Goal: Contribute content: Contribute content

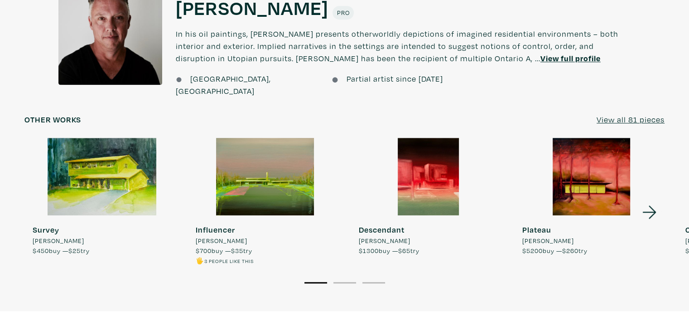
scroll to position [783, 0]
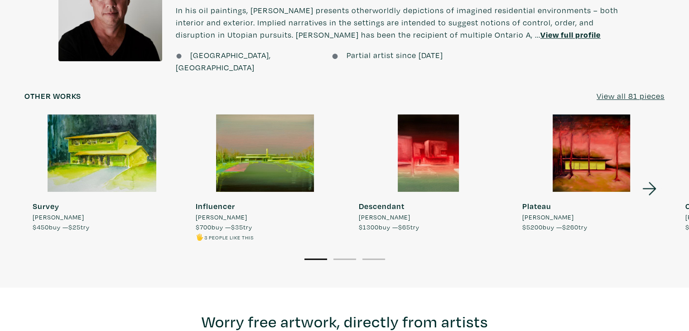
click at [662, 176] on icon at bounding box center [650, 188] width 31 height 24
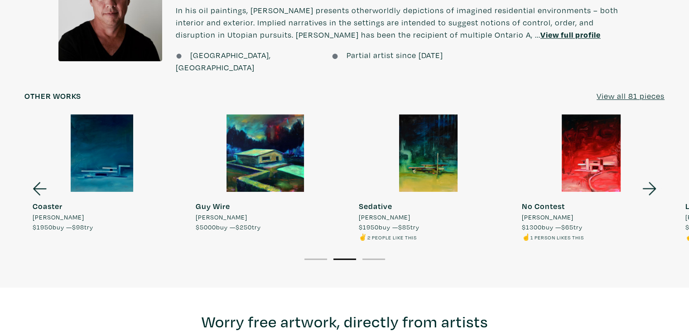
click at [659, 178] on icon at bounding box center [650, 188] width 31 height 24
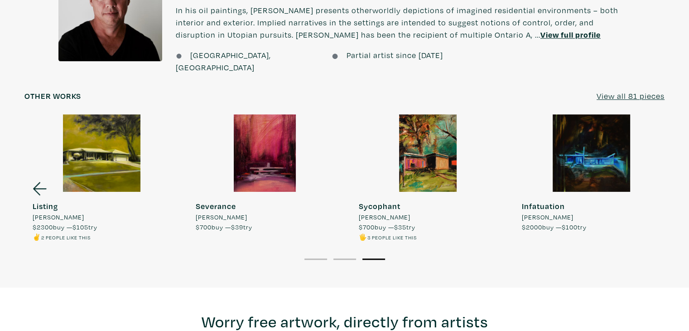
click at [659, 178] on div at bounding box center [591, 153] width 155 height 78
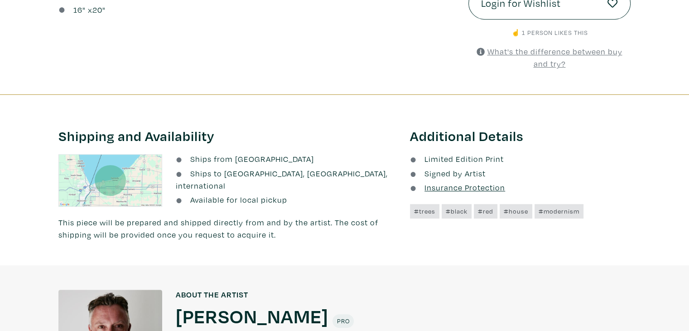
scroll to position [247, 0]
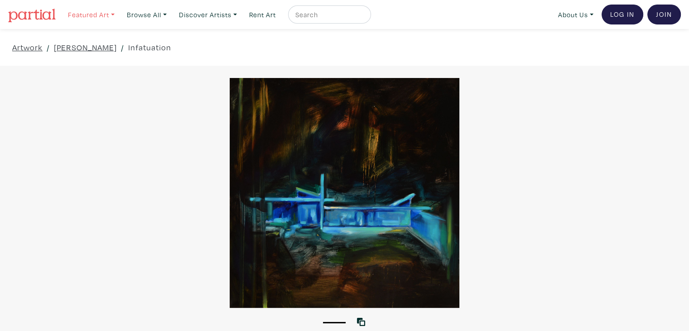
click at [96, 12] on link "Featured Art" at bounding box center [91, 14] width 55 height 19
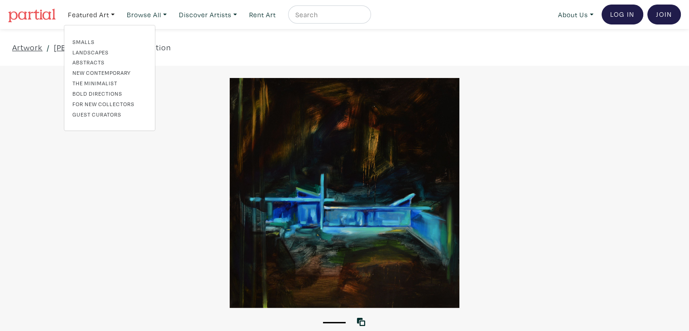
click at [45, 14] on img at bounding box center [32, 16] width 48 height 14
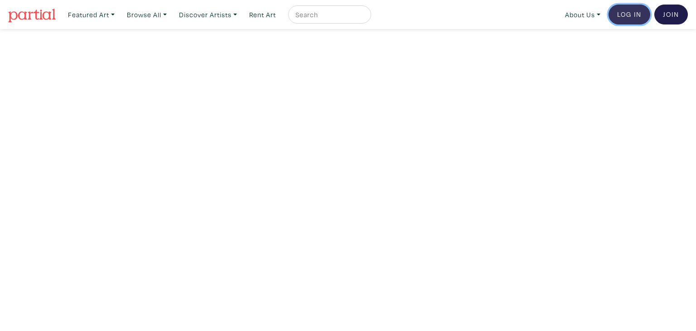
click at [629, 12] on link "Log In" at bounding box center [630, 15] width 42 height 20
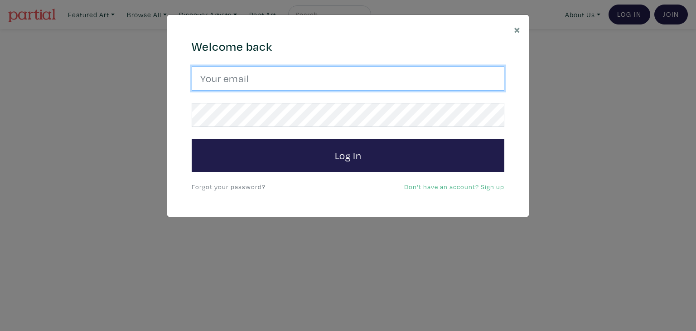
click at [306, 68] on input "email" at bounding box center [348, 78] width 313 height 24
type input "ericdaniels47@gmail.com"
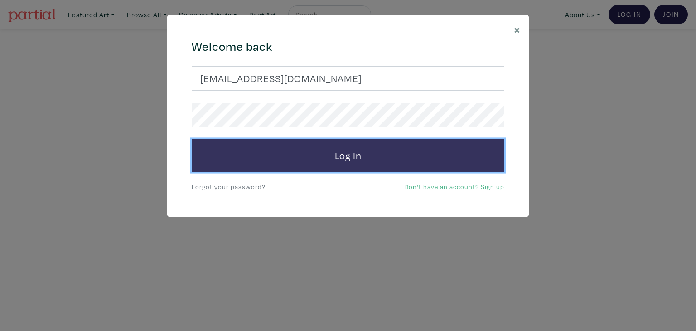
click at [359, 150] on button "Log In" at bounding box center [348, 155] width 313 height 33
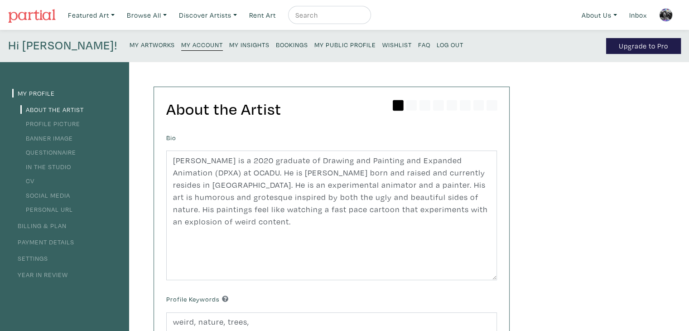
click at [40, 160] on li "In the Studio" at bounding box center [64, 166] width 105 height 12
click at [47, 167] on link "In the Studio" at bounding box center [45, 166] width 51 height 9
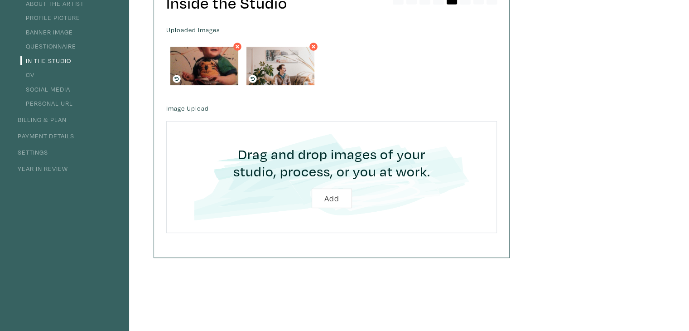
scroll to position [76, 0]
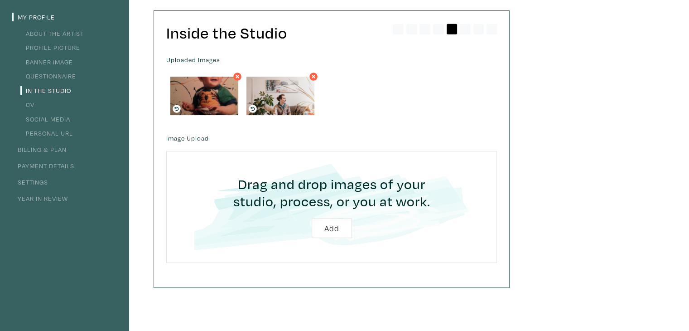
click at [53, 35] on link "About the Artist" at bounding box center [51, 33] width 63 height 9
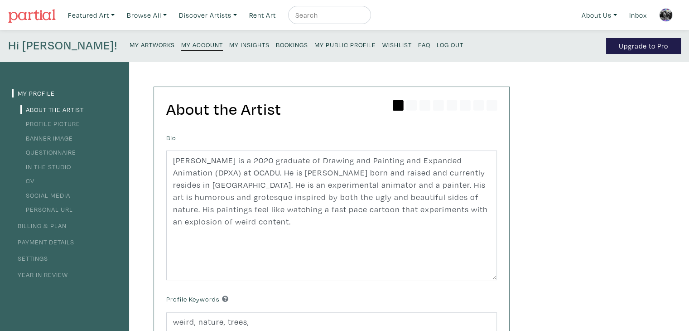
click at [130, 46] on small "My Artworks" at bounding box center [152, 44] width 45 height 9
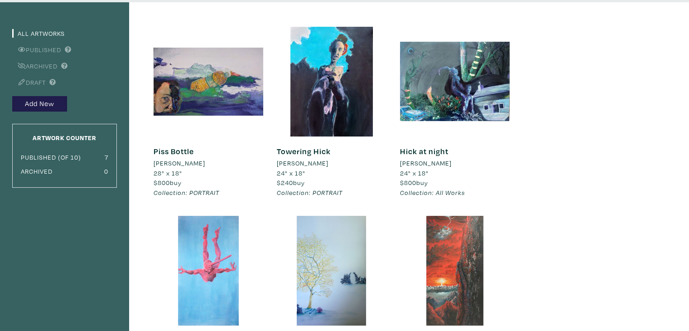
scroll to position [58, 0]
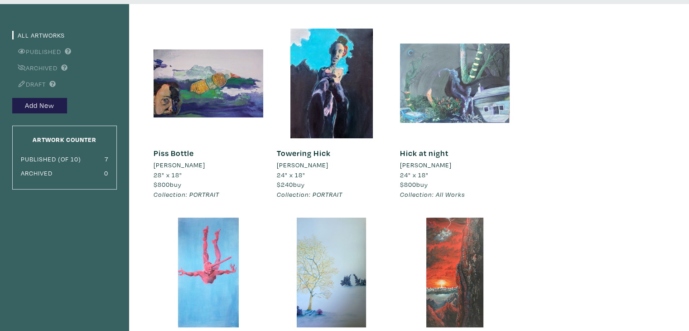
click at [481, 134] on div at bounding box center [455, 84] width 110 height 110
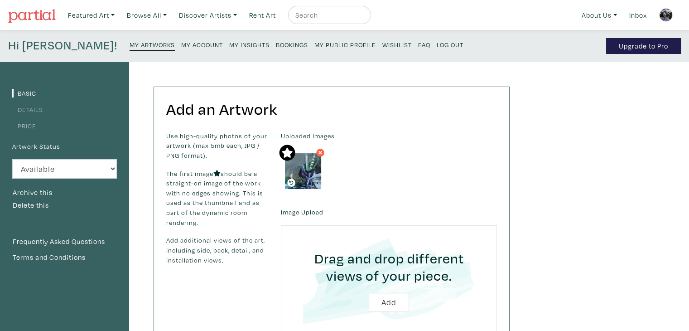
click at [130, 48] on small "My Artworks" at bounding box center [152, 44] width 45 height 9
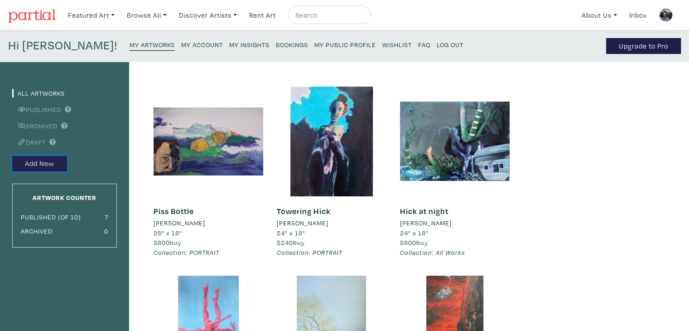
click at [45, 164] on button "Add New" at bounding box center [39, 164] width 55 height 16
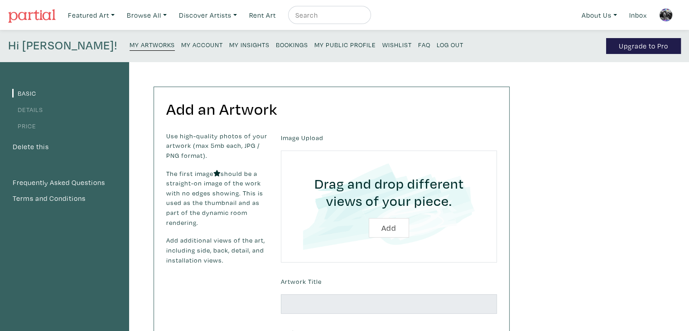
click at [400, 222] on input "file" at bounding box center [389, 206] width 191 height 86
type input "C:\fakepath\20250410_131951~2.jpg"
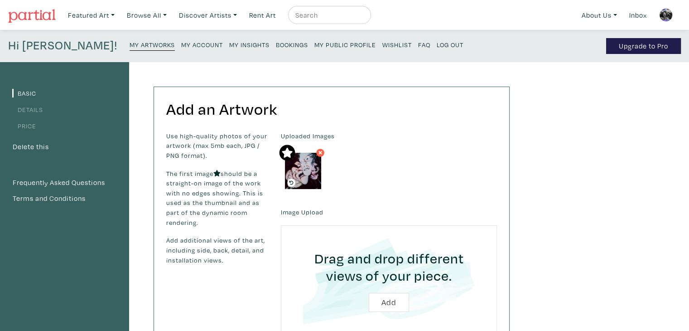
click at [320, 151] on icon at bounding box center [320, 153] width 5 height 8
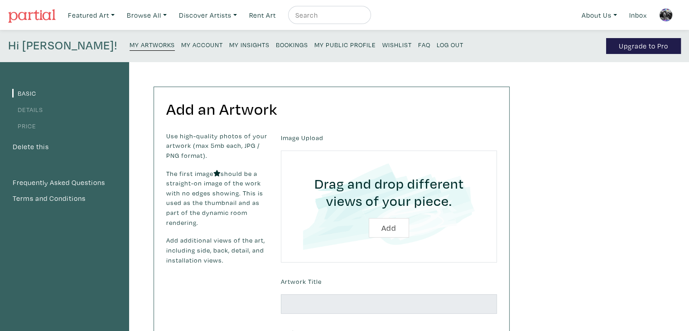
click at [390, 228] on input "file" at bounding box center [389, 206] width 191 height 86
type input "C:\fakepath\Bascillica of our [DEMOGRAPHIC_DATA] [PERSON_NAME].jpg"
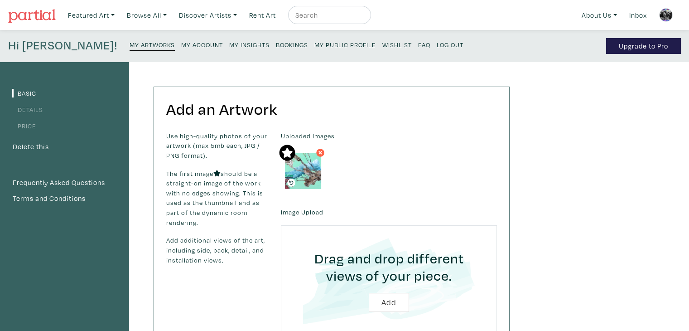
scroll to position [136, 0]
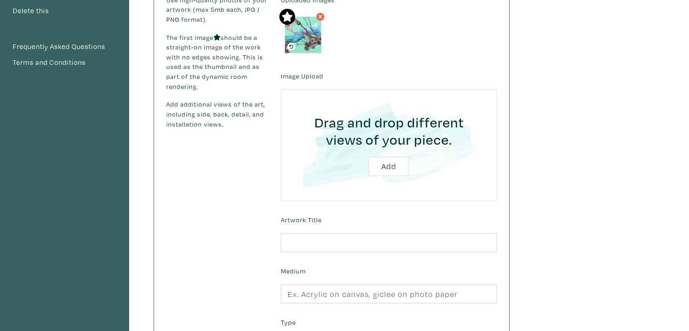
click at [393, 165] on input "file" at bounding box center [389, 145] width 191 height 86
type input "C:\fakepath\Bascillica of our lady Manny.jpg"
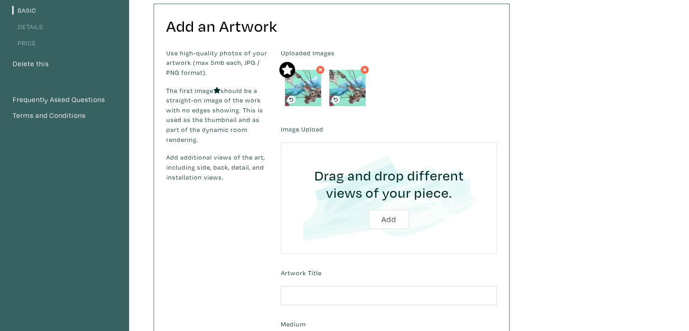
click at [321, 67] on icon at bounding box center [320, 70] width 5 height 8
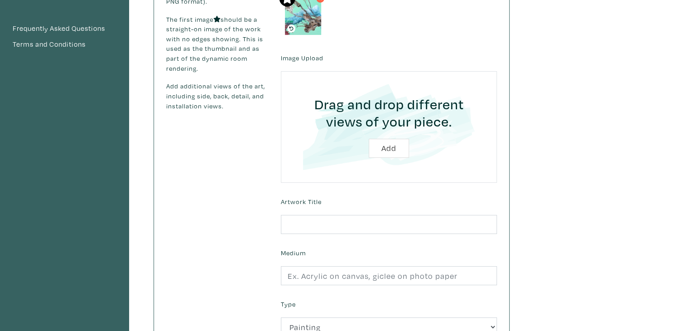
scroll to position [155, 0]
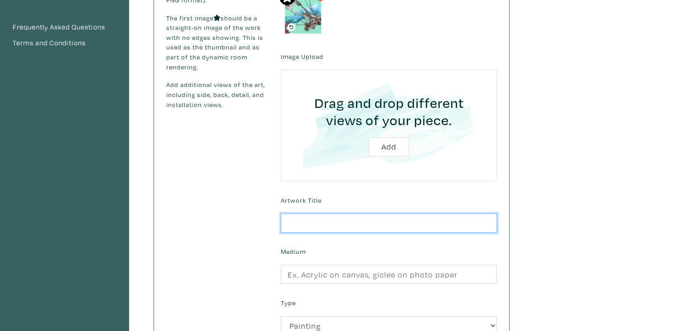
click at [340, 227] on input "text" at bounding box center [389, 222] width 216 height 19
type input "b"
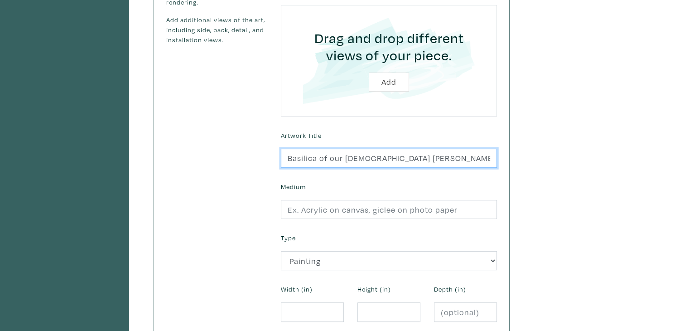
scroll to position [224, 0]
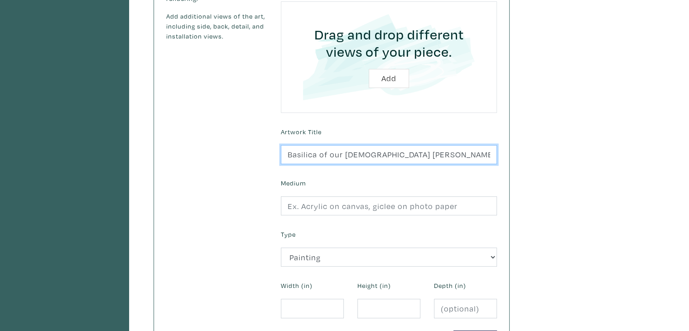
click at [406, 147] on input "Basilica of our Lady Manny" at bounding box center [389, 154] width 216 height 19
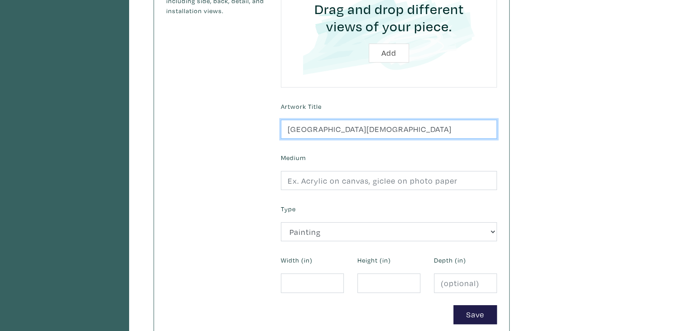
type input "Basilica of our Lady"
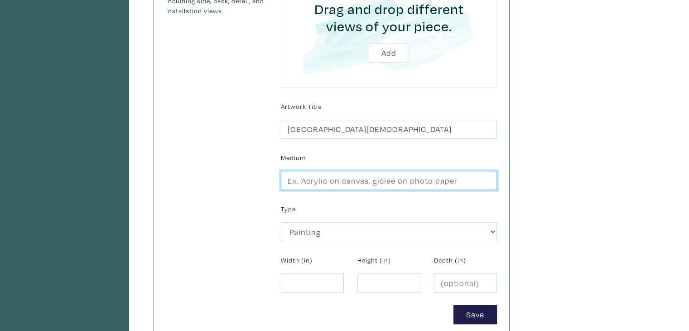
click at [310, 180] on input "text" at bounding box center [389, 180] width 216 height 19
type input "Oil on canvas"
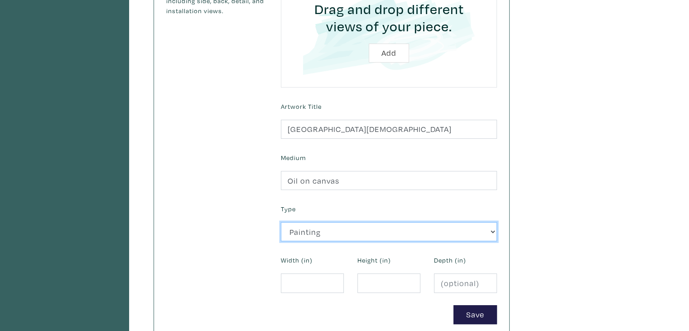
click at [301, 239] on select "2D Works Drawing / Print Painting Photography Sculpture Textile and Fibre Arts" at bounding box center [389, 231] width 216 height 19
click at [281, 222] on select "2D Works Drawing / Print Painting Photography Sculpture Textile and Fibre Arts" at bounding box center [389, 231] width 216 height 19
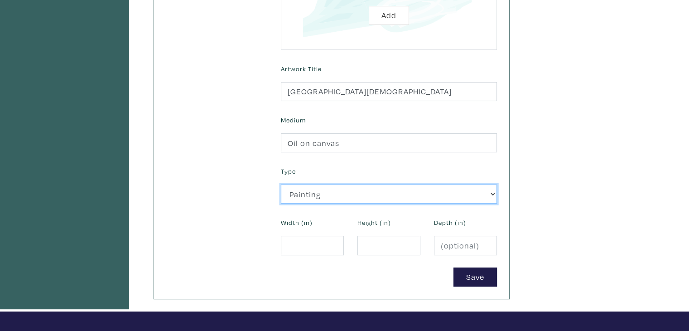
scroll to position [287, 0]
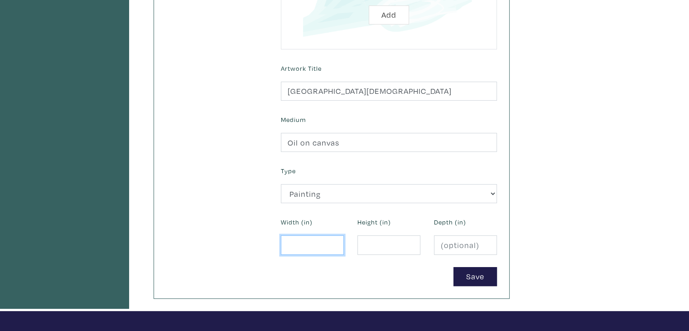
click at [300, 240] on input "number" at bounding box center [312, 244] width 63 height 19
type input "24"
click at [378, 242] on input "number" at bounding box center [389, 244] width 63 height 19
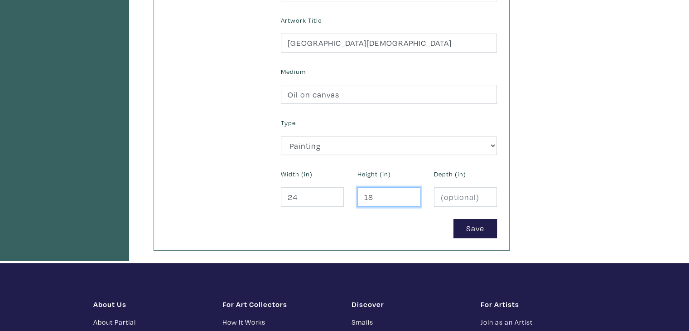
scroll to position [337, 0]
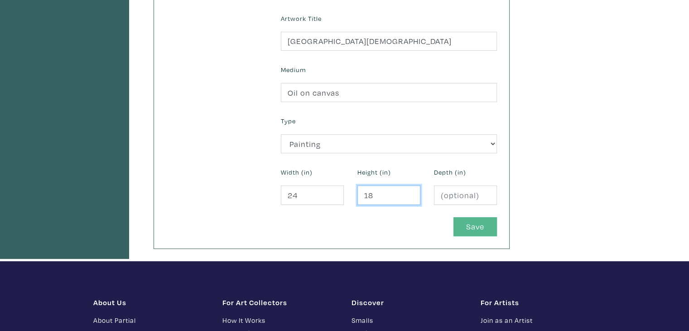
type input "18"
click at [474, 226] on button "Save" at bounding box center [476, 226] width 44 height 19
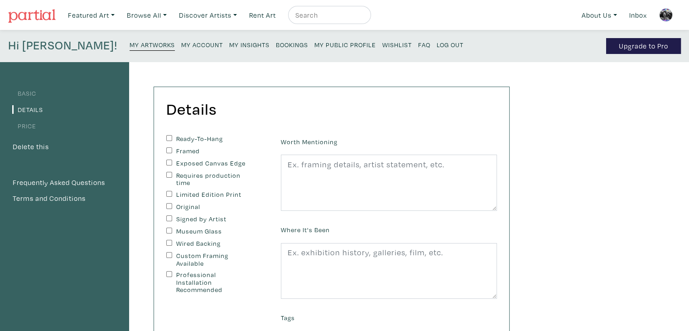
click at [169, 138] on input "Ready-To-Hang" at bounding box center [169, 138] width 6 height 6
checkbox input "true"
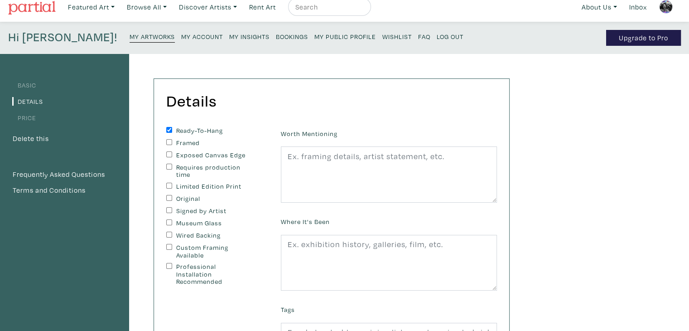
click at [170, 196] on input "Original" at bounding box center [169, 198] width 6 height 6
checkbox input "true"
click at [173, 235] on div "Wired Backing" at bounding box center [216, 236] width 101 height 8
click at [168, 232] on input "Wired Backing" at bounding box center [169, 235] width 6 height 6
checkbox input "true"
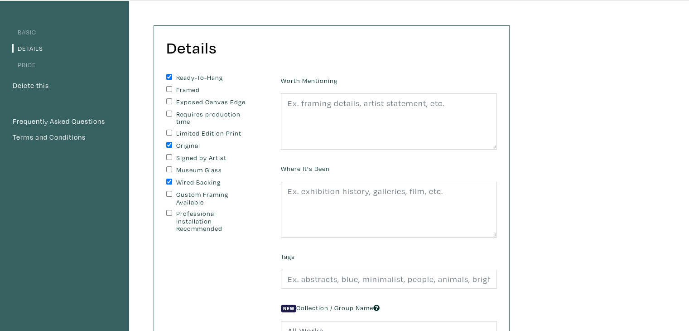
scroll to position [62, 0]
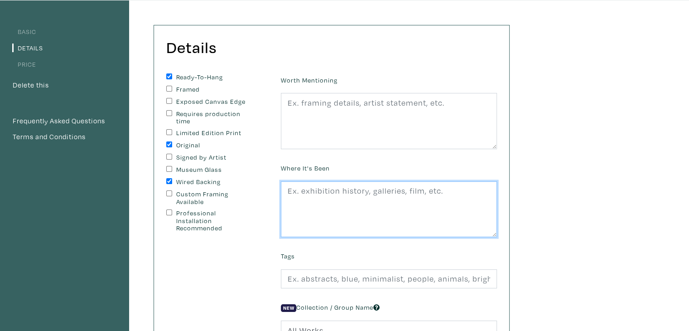
click at [316, 203] on textarea at bounding box center [389, 209] width 216 height 56
drag, startPoint x: 402, startPoint y: 191, endPoint x: 167, endPoint y: 205, distance: 235.7
click at [167, 205] on form "Ready-To-Hang Framed Exposed Canvas Edge Requires production time Limited Editi…" at bounding box center [332, 222] width 344 height 298
click at [366, 190] on textarea "Moments, Notice." at bounding box center [389, 209] width 216 height 56
click at [360, 190] on textarea "Moments, Notice Gallery show" at bounding box center [389, 209] width 216 height 56
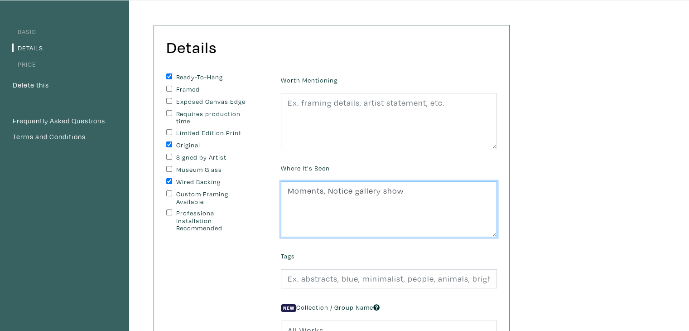
click at [413, 207] on textarea "Moments, Notice gallery show" at bounding box center [389, 209] width 216 height 56
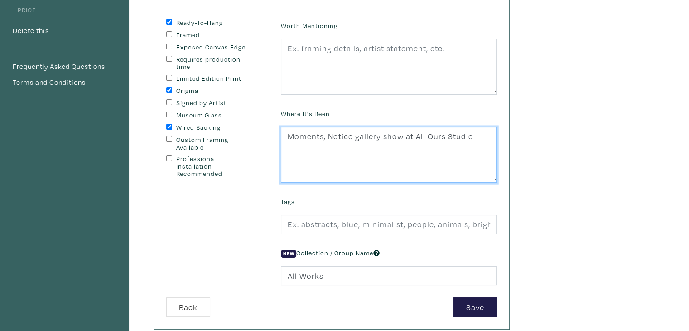
scroll to position [118, 0]
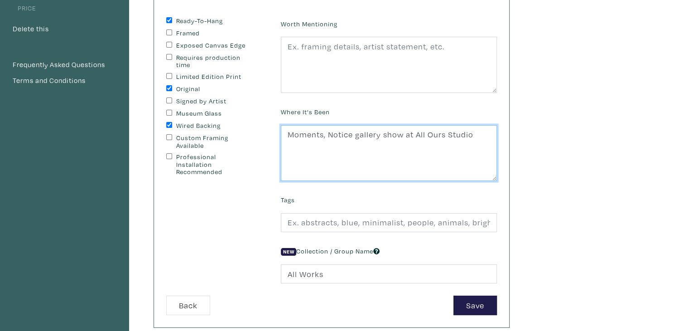
type textarea "Moments, Notice gallery show at All Ours Studio"
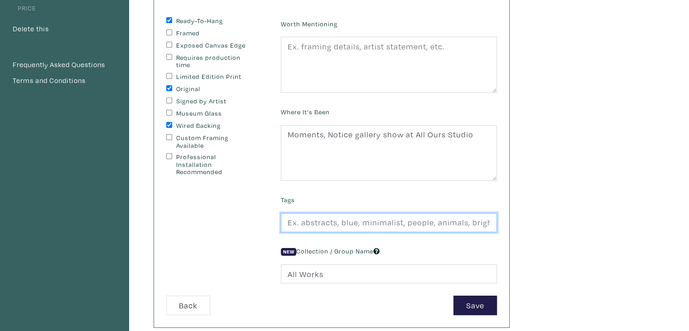
click at [315, 223] on input "text" at bounding box center [389, 222] width 216 height 19
click at [355, 223] on input "figure, nature, cars, trees" at bounding box center [389, 222] width 216 height 19
click at [359, 223] on input "figure, nature, cars, trees" at bounding box center [389, 222] width 216 height 19
click at [395, 219] on input "figure, nature, trees" at bounding box center [389, 222] width 216 height 19
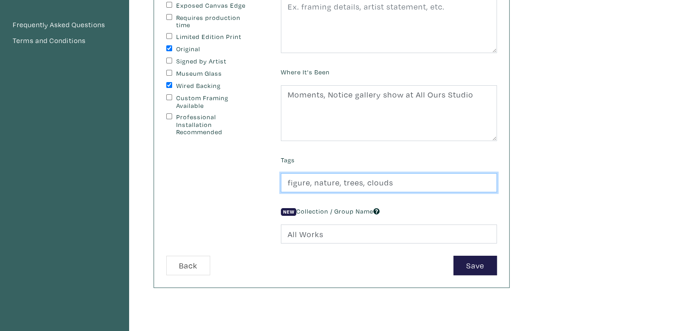
scroll to position [160, 0]
type input "figure, nature, trees, clouds"
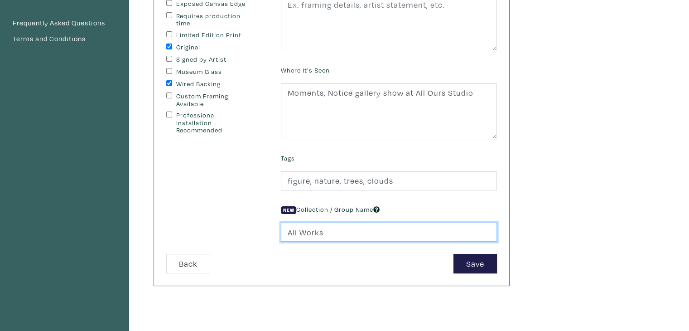
click at [355, 233] on input "All Works" at bounding box center [389, 232] width 216 height 19
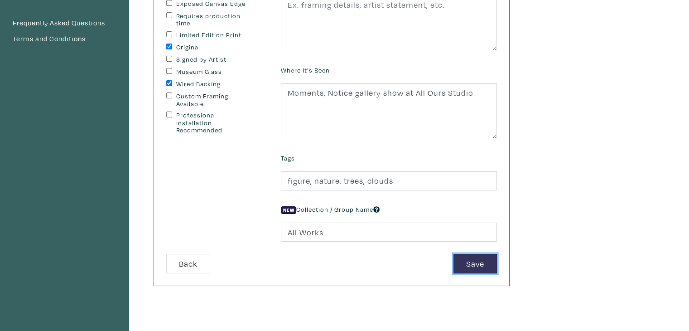
click at [466, 257] on button "Save" at bounding box center [476, 263] width 44 height 19
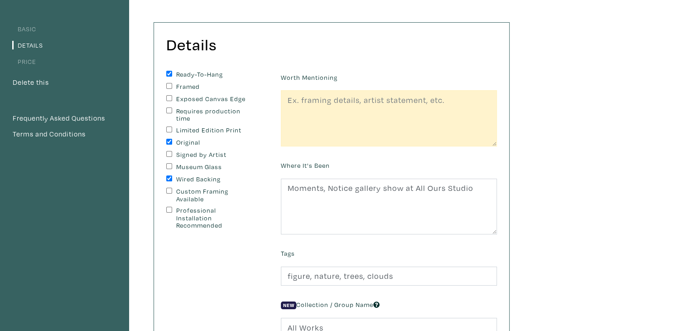
scroll to position [63, 0]
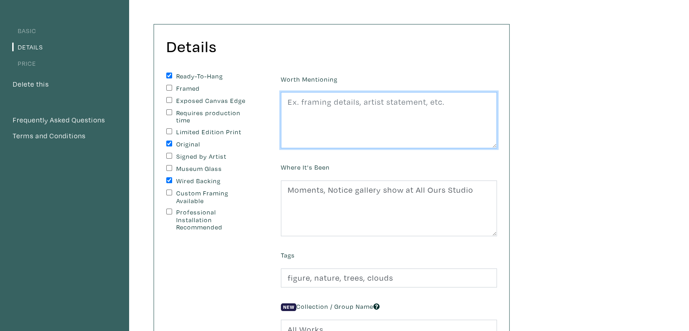
click at [327, 116] on textarea at bounding box center [389, 120] width 216 height 56
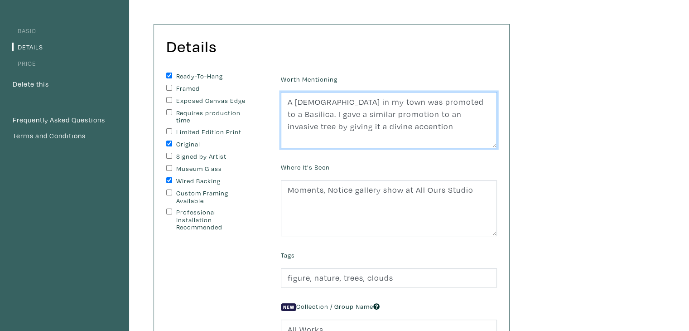
drag, startPoint x: 337, startPoint y: 128, endPoint x: 323, endPoint y: 141, distance: 19.0
click at [323, 141] on textarea "A church in my town was promoted to a Basilica. I gave a similar promotion to a…" at bounding box center [389, 120] width 216 height 56
click at [362, 127] on textarea "A church in my town was promoted to a Basilica. I gave a similar promotion to a…" at bounding box center [389, 120] width 216 height 56
click at [379, 129] on textarea "A church in my town was promoted to a Basilica. I gave a similar promotion to a…" at bounding box center [389, 120] width 216 height 56
click at [423, 102] on textarea "A church in my town was promoted to a Basilica. I gave a similar promotion to a…" at bounding box center [389, 120] width 216 height 56
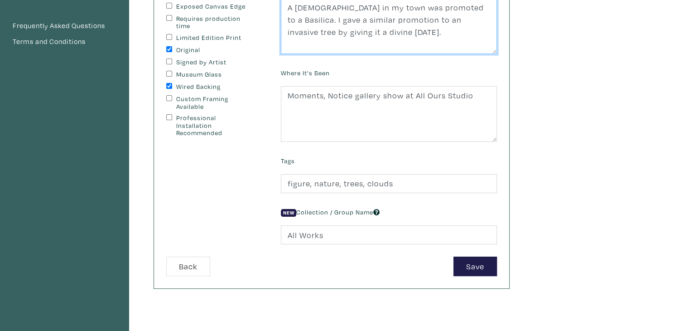
scroll to position [157, 0]
type textarea "A church in my town was promoted to a Basilica. I gave a similar promotion to a…"
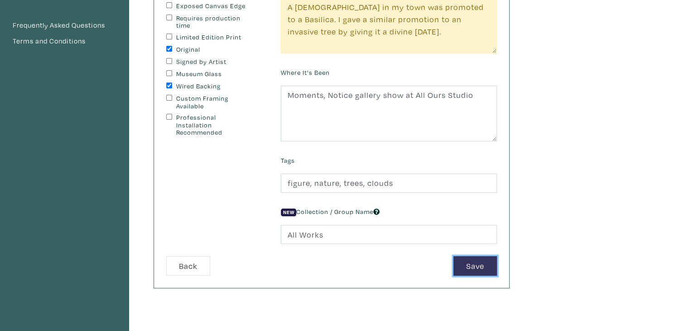
click at [484, 264] on button "Save" at bounding box center [476, 265] width 44 height 19
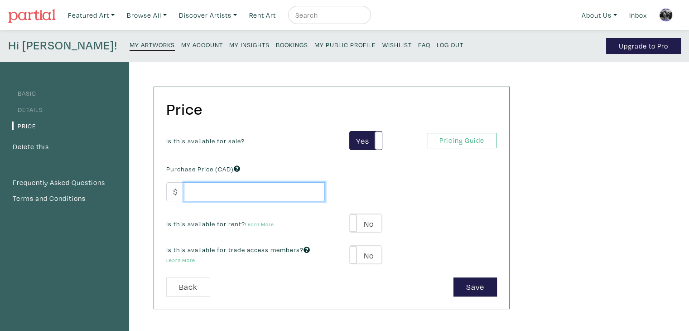
click at [244, 184] on input "number" at bounding box center [254, 191] width 141 height 19
type input "4"
type input "1400"
click at [354, 227] on span at bounding box center [350, 223] width 14 height 18
type input "70"
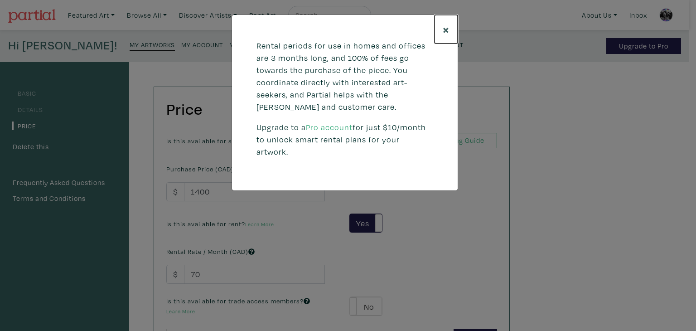
click at [442, 32] on button "×" at bounding box center [446, 29] width 23 height 29
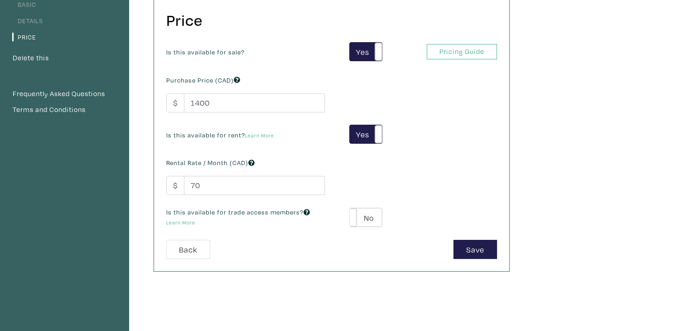
scroll to position [91, 0]
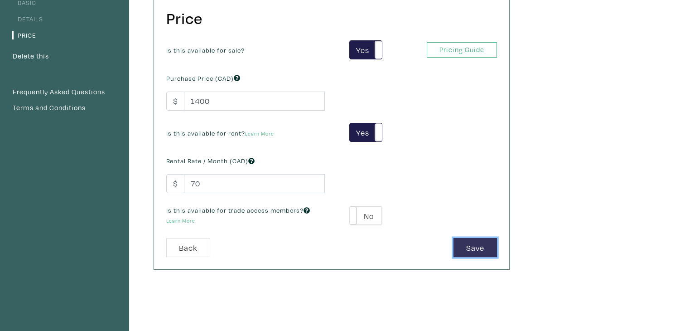
click at [466, 244] on button "Save" at bounding box center [476, 247] width 44 height 19
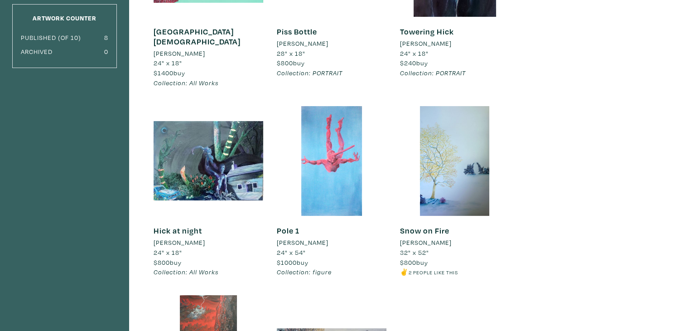
scroll to position [181, 0]
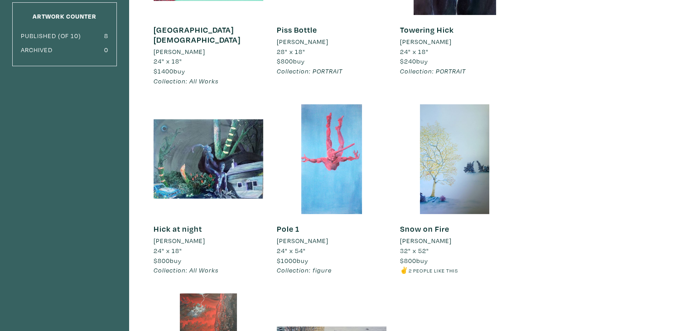
drag, startPoint x: 478, startPoint y: 115, endPoint x: 546, endPoint y: 69, distance: 82.3
click at [546, 69] on div "All Artworks Published Archived Draft Add New Artwork Counter Published (of 10)…" at bounding box center [344, 182] width 689 height 602
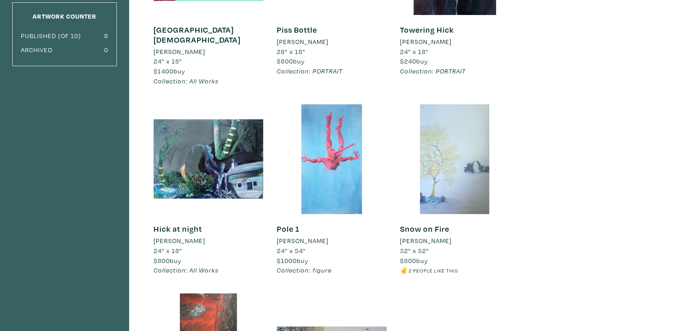
click at [479, 155] on div at bounding box center [455, 159] width 110 height 110
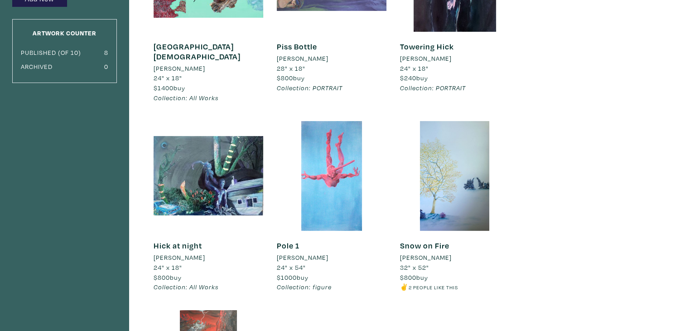
scroll to position [91, 0]
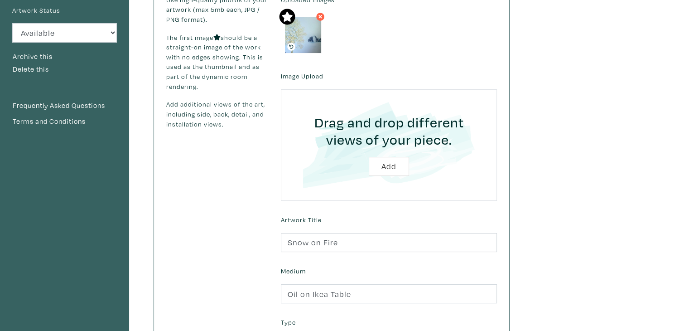
scroll to position [91, 0]
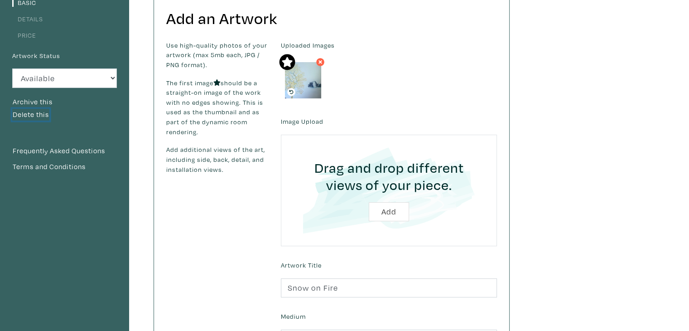
drag, startPoint x: 41, startPoint y: 115, endPoint x: 389, endPoint y: 44, distance: 355.3
click at [41, 115] on button "Delete this" at bounding box center [30, 115] width 37 height 12
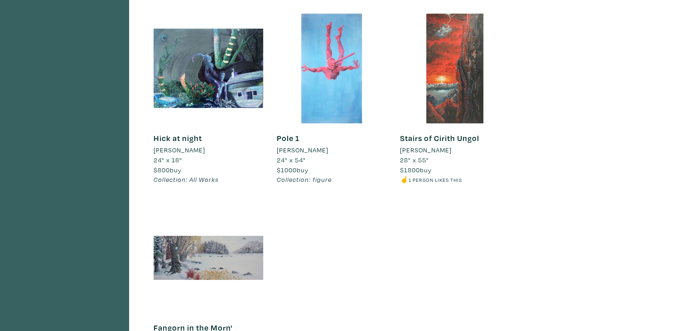
scroll to position [181, 0]
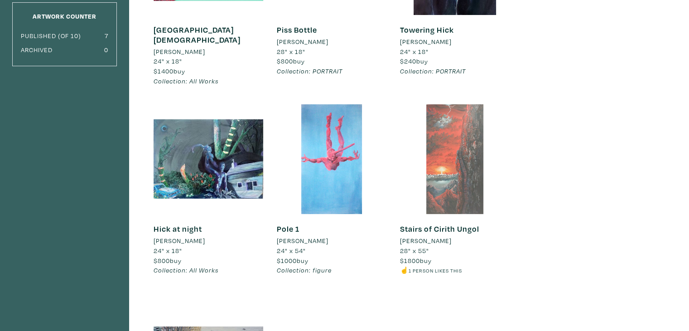
click at [460, 169] on div at bounding box center [455, 159] width 110 height 110
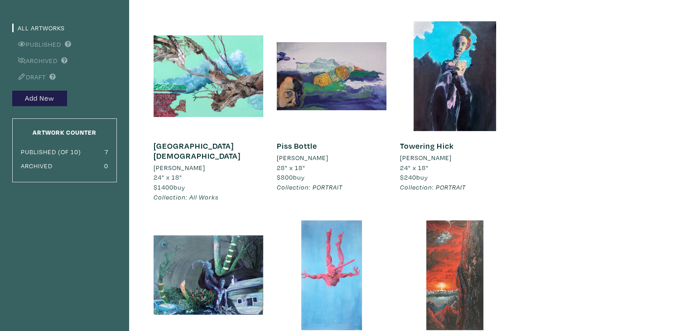
scroll to position [0, 0]
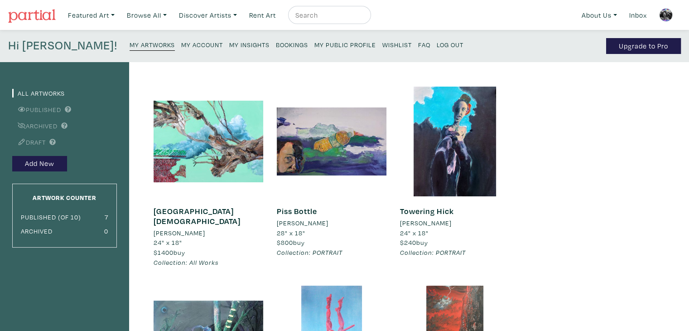
click at [34, 92] on link "All Artworks" at bounding box center [38, 93] width 53 height 9
click at [130, 49] on link "My Artworks" at bounding box center [152, 44] width 45 height 13
click at [633, 14] on link "Inbox" at bounding box center [638, 15] width 26 height 19
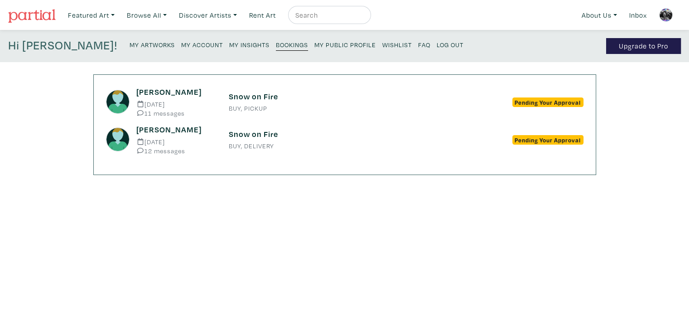
click at [130, 48] on small "My Artworks" at bounding box center [152, 44] width 45 height 9
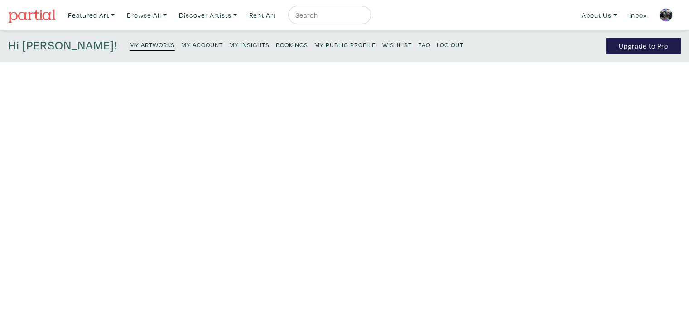
click at [181, 41] on small "My Account" at bounding box center [202, 44] width 42 height 9
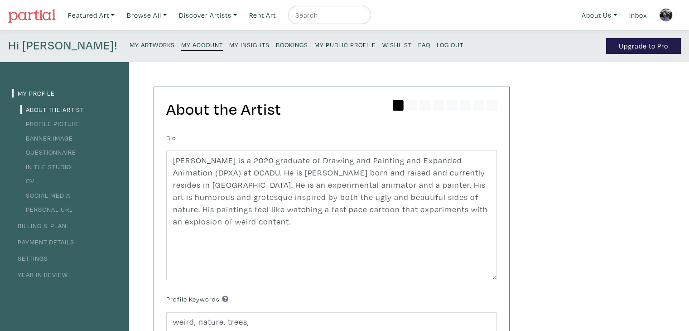
click at [49, 274] on link "Year in Review" at bounding box center [40, 274] width 56 height 9
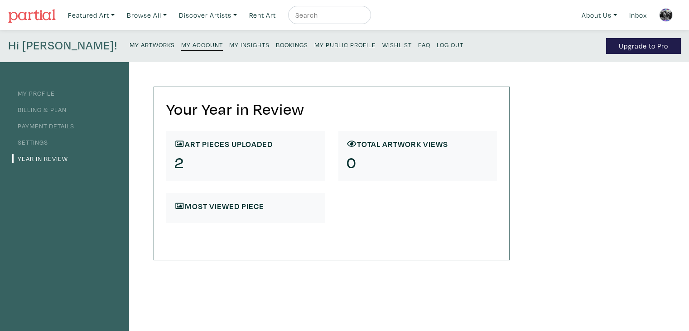
click at [315, 45] on small "My Public Profile" at bounding box center [346, 44] width 62 height 9
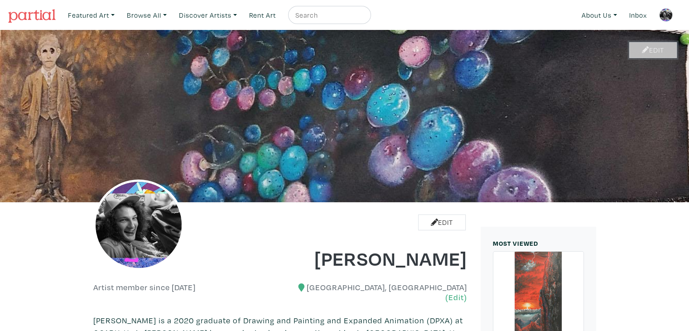
click at [638, 46] on link "Edit" at bounding box center [654, 50] width 48 height 16
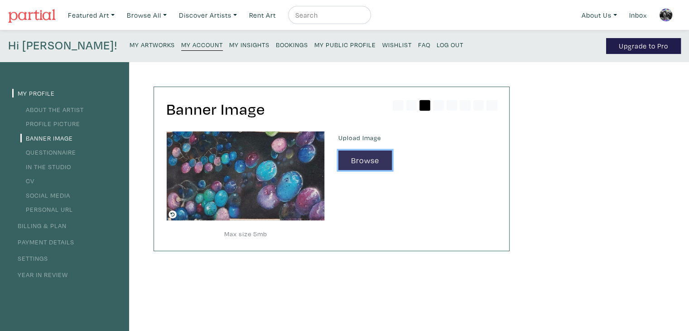
click at [357, 158] on button "Browse" at bounding box center [365, 159] width 53 height 19
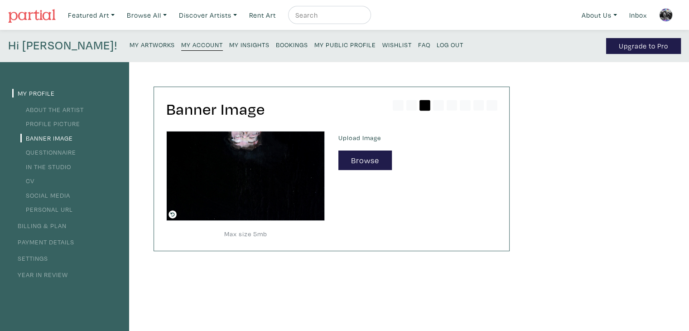
click at [170, 215] on icon at bounding box center [173, 214] width 8 height 8
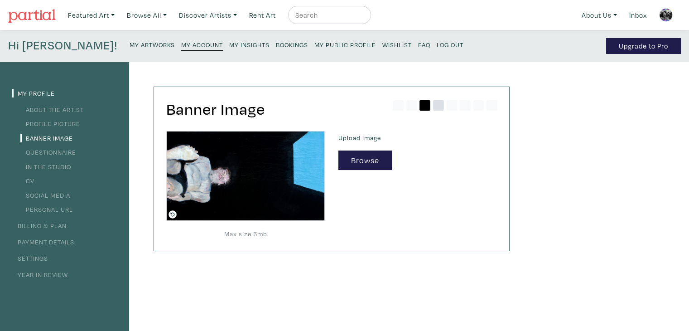
click at [435, 109] on icon at bounding box center [438, 105] width 11 height 11
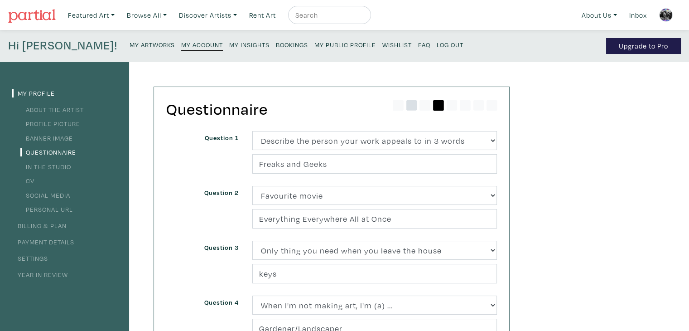
click at [410, 108] on icon at bounding box center [412, 105] width 11 height 11
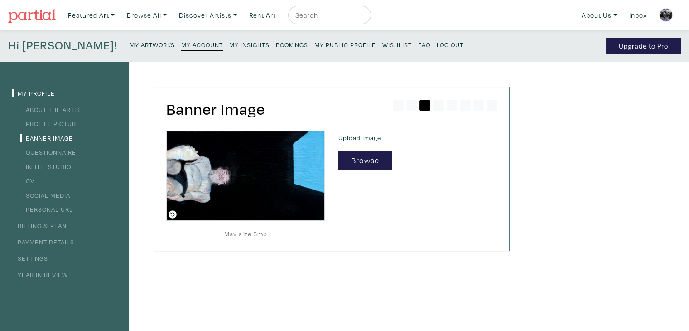
click at [59, 125] on link "Profile Picture" at bounding box center [50, 123] width 60 height 9
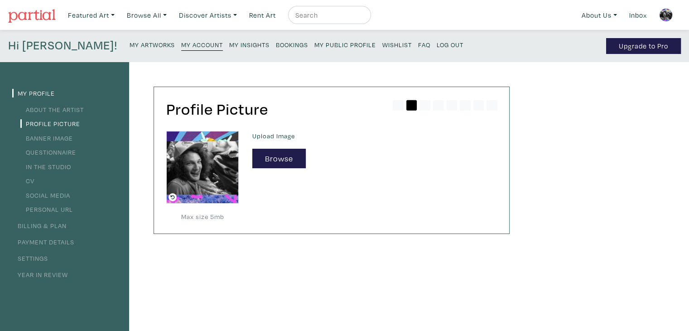
click at [60, 155] on link "Questionnaire" at bounding box center [48, 152] width 56 height 9
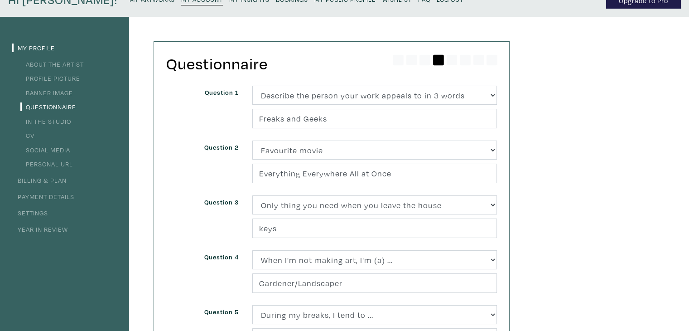
scroll to position [91, 0]
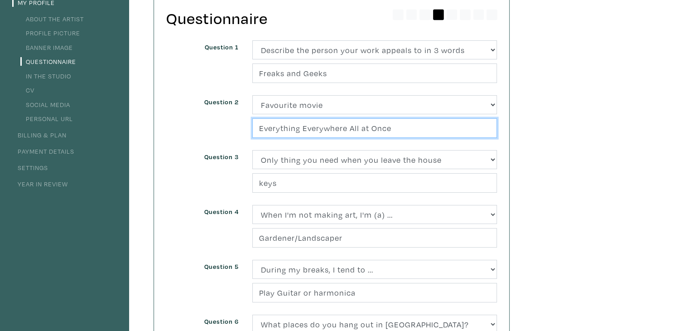
drag, startPoint x: 417, startPoint y: 126, endPoint x: 233, endPoint y: 127, distance: 183.6
click at [234, 127] on div "Question 2 (Select one) About Me Best season of the year in Toronto Describe yo…" at bounding box center [332, 122] width 344 height 55
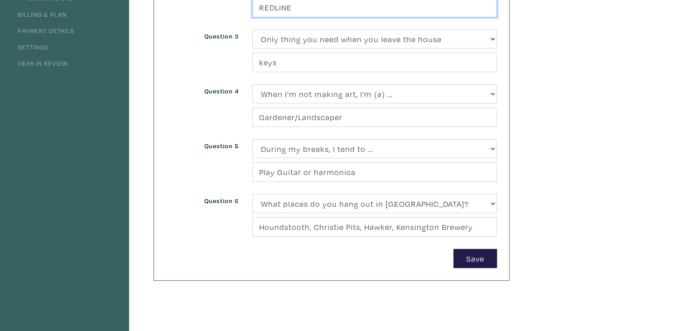
scroll to position [227, 0]
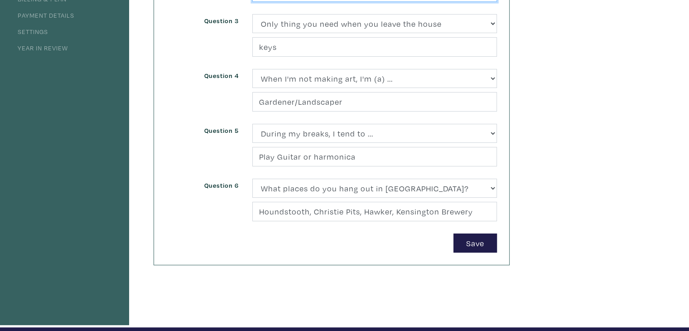
type input "REDLINE"
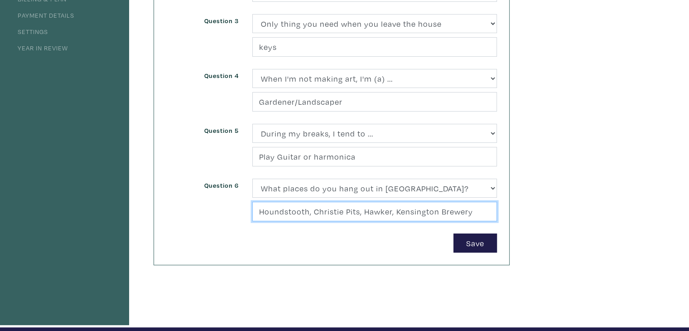
drag, startPoint x: 475, startPoint y: 211, endPoint x: 461, endPoint y: 210, distance: 14.1
click at [461, 210] on input "Houndstooth, Christie Pits, Hawker, Kensington Brewery" at bounding box center [374, 211] width 245 height 19
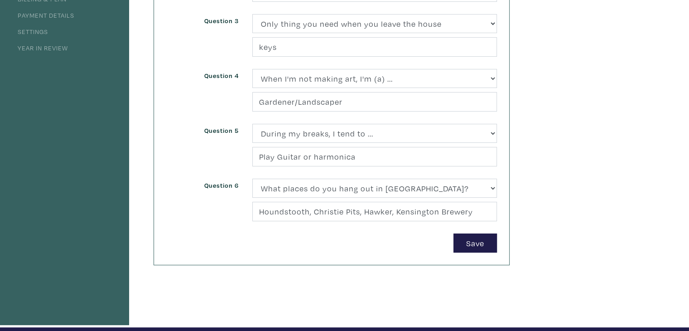
click at [395, 240] on div "Save" at bounding box center [331, 242] width 331 height 19
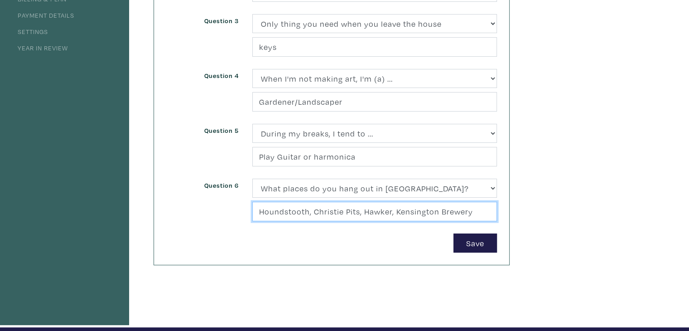
drag, startPoint x: 472, startPoint y: 211, endPoint x: 393, endPoint y: 210, distance: 79.3
click at [393, 210] on input "Houndstooth, Christie Pits, Hawker, Kensington Brewery" at bounding box center [374, 211] width 245 height 19
drag, startPoint x: 312, startPoint y: 211, endPoint x: 243, endPoint y: 211, distance: 68.9
click at [243, 211] on div "Question 6 (Select one) About Me Best season of the year in Toronto Describe yo…" at bounding box center [332, 206] width 344 height 55
drag, startPoint x: 299, startPoint y: 211, endPoint x: 241, endPoint y: 210, distance: 58.0
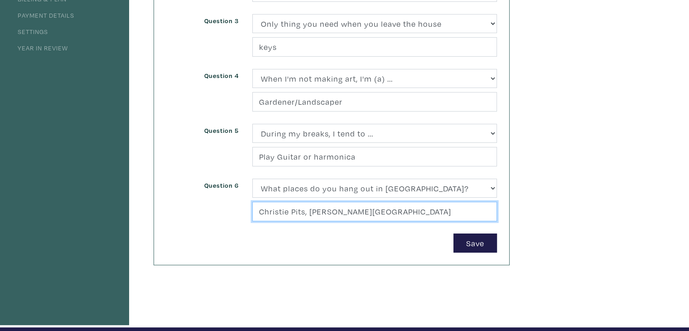
click at [241, 210] on div "Question 6 (Select one) About Me Best season of the year in Toronto Describe yo…" at bounding box center [332, 206] width 344 height 55
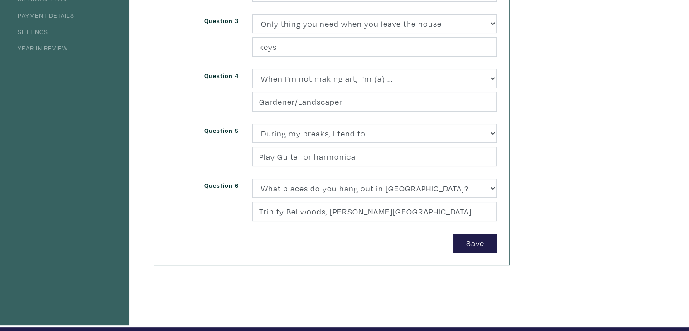
drag, startPoint x: 314, startPoint y: 211, endPoint x: 306, endPoint y: 247, distance: 36.5
click at [306, 247] on div "Save" at bounding box center [331, 242] width 331 height 19
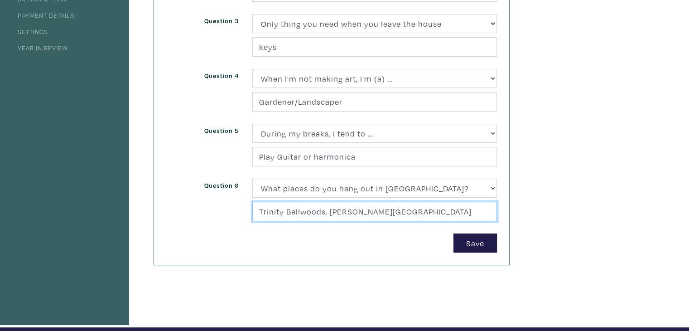
click at [407, 211] on input "Trinity Bellwoods, Hawker, Geary Street" at bounding box center [374, 211] width 245 height 19
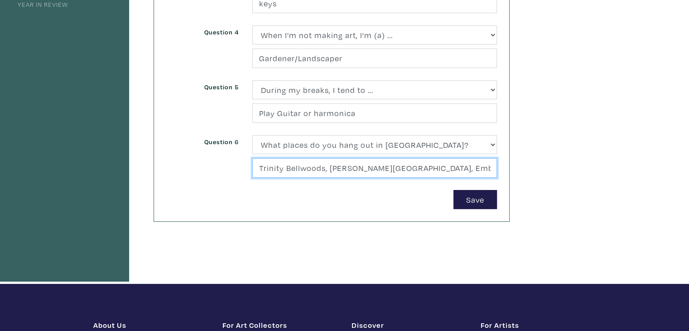
scroll to position [317, 0]
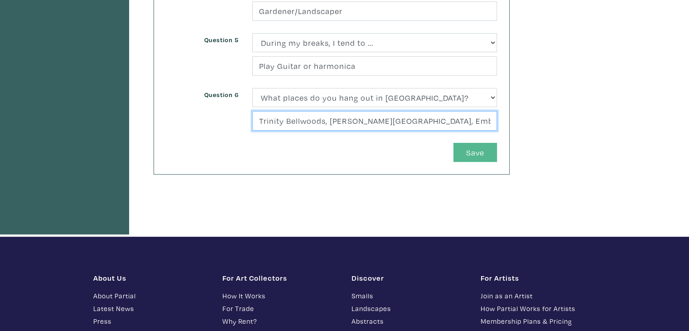
type input "Trinity Bellwoods, Hawker, Geary Street, Embassy"
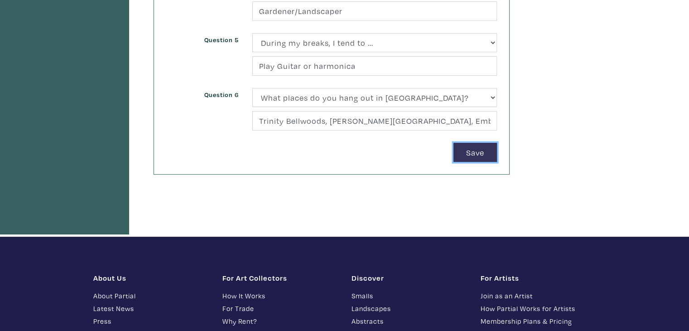
click at [478, 156] on button "Save" at bounding box center [476, 152] width 44 height 19
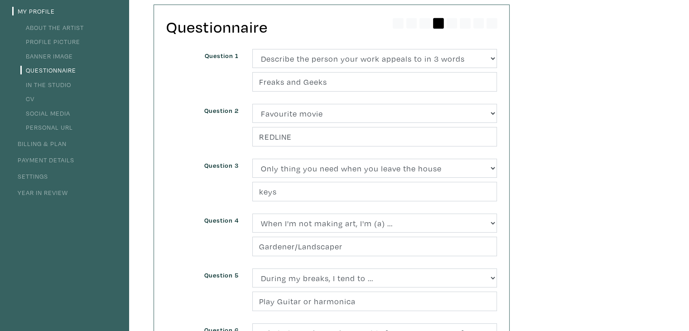
scroll to position [0, 0]
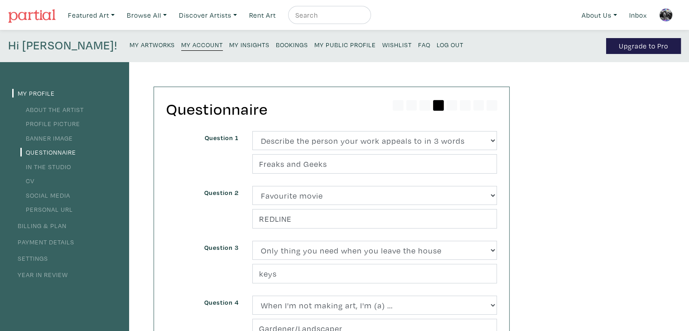
click at [60, 137] on link "Banner Image" at bounding box center [46, 138] width 53 height 9
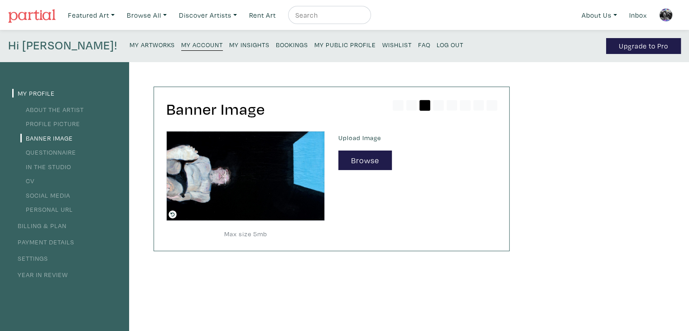
click at [32, 92] on link "My Profile" at bounding box center [33, 93] width 43 height 9
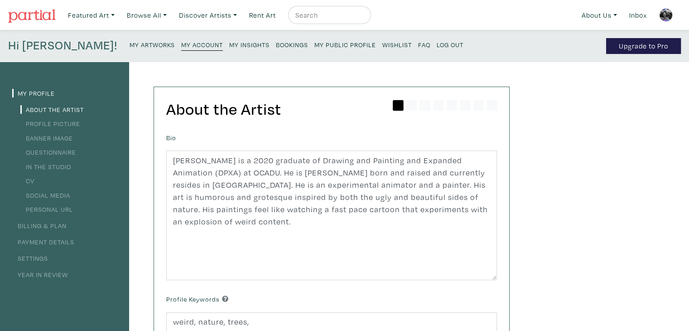
click at [315, 45] on small "My Public Profile" at bounding box center [346, 44] width 62 height 9
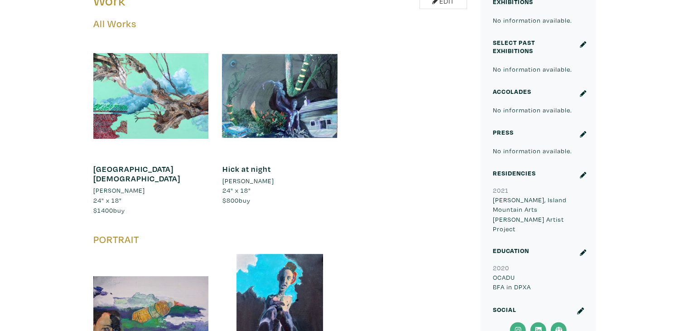
scroll to position [363, 0]
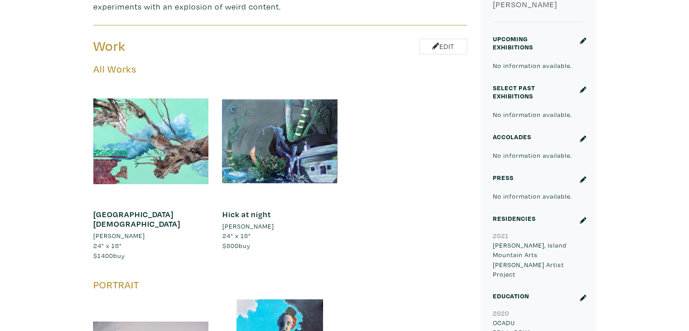
click at [584, 92] on icon at bounding box center [583, 90] width 6 height 6
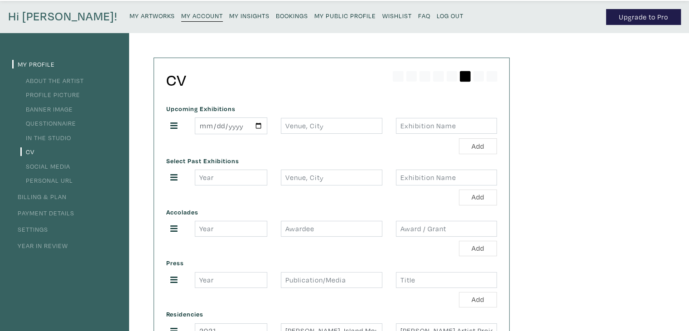
scroll to position [45, 0]
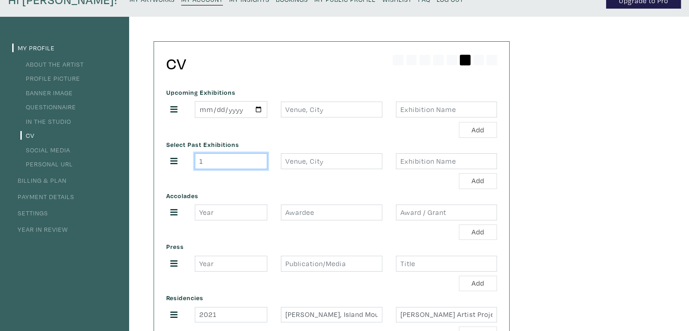
click at [261, 160] on input "1" at bounding box center [231, 161] width 73 height 16
click at [261, 160] on input "2" at bounding box center [231, 161] width 73 height 16
click at [261, 160] on input "3" at bounding box center [231, 161] width 73 height 16
click at [261, 160] on input "4" at bounding box center [231, 161] width 73 height 16
click at [261, 157] on input "5" at bounding box center [231, 161] width 73 height 16
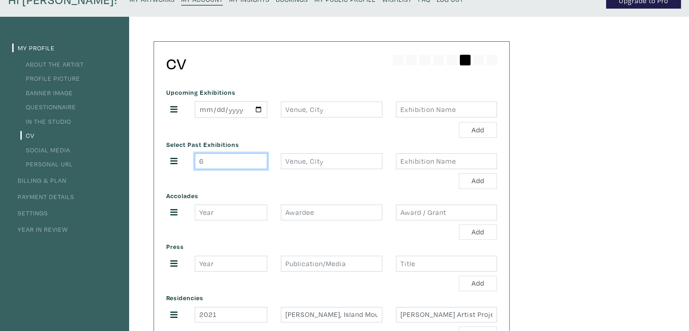
click at [261, 157] on input "6" at bounding box center [231, 161] width 73 height 16
click at [259, 164] on input "5" at bounding box center [231, 161] width 73 height 16
click at [259, 164] on input "4" at bounding box center [231, 161] width 73 height 16
click at [259, 164] on input "3" at bounding box center [231, 161] width 73 height 16
click at [259, 164] on input "2" at bounding box center [231, 161] width 73 height 16
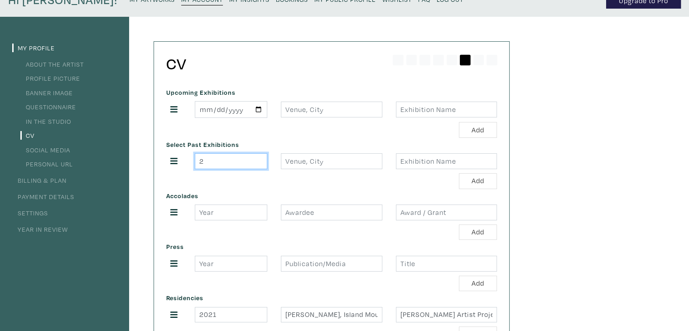
click at [226, 164] on input "2" at bounding box center [231, 161] width 73 height 16
type input "2025"
click at [311, 162] on input "text" at bounding box center [331, 161] width 101 height 16
type input "T"
type input "All Ours Studio, Toronto"
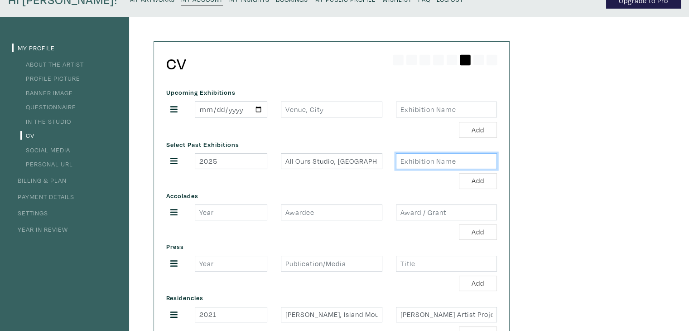
click at [412, 157] on input "text" at bounding box center [446, 161] width 101 height 16
type input "Moments, Notice"
click at [480, 179] on button "Add" at bounding box center [478, 181] width 38 height 16
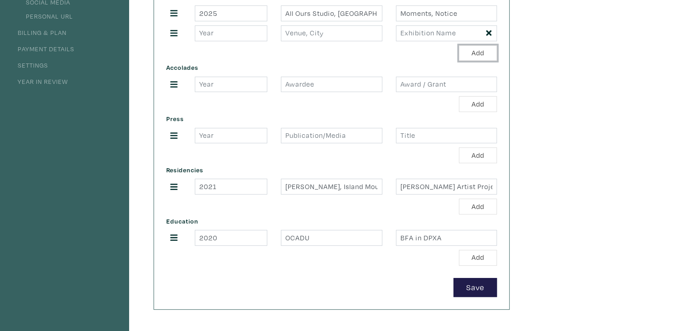
scroll to position [227, 0]
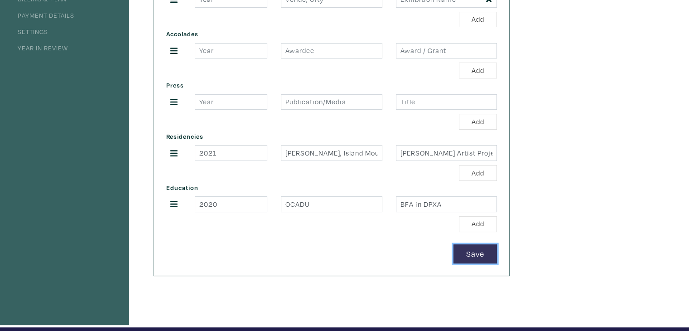
click at [484, 258] on button "Save" at bounding box center [476, 253] width 44 height 19
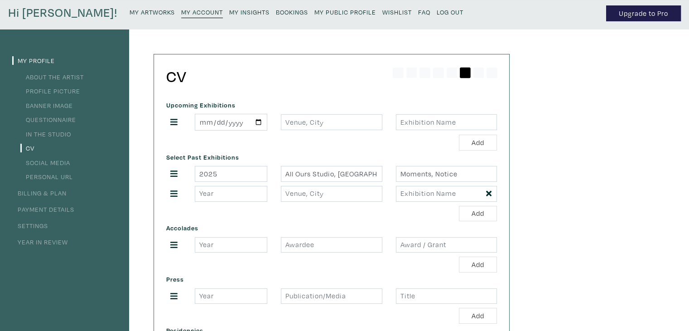
scroll to position [0, 0]
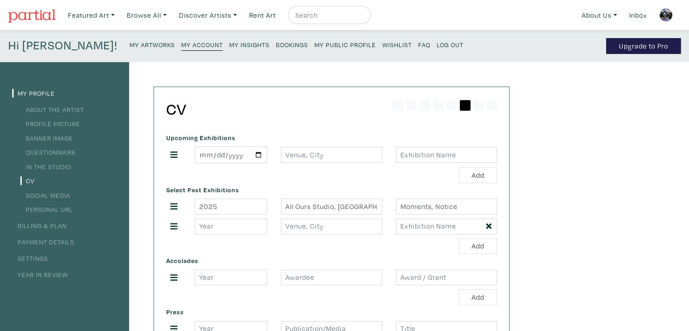
click at [315, 49] on link "My Public Profile" at bounding box center [346, 44] width 62 height 12
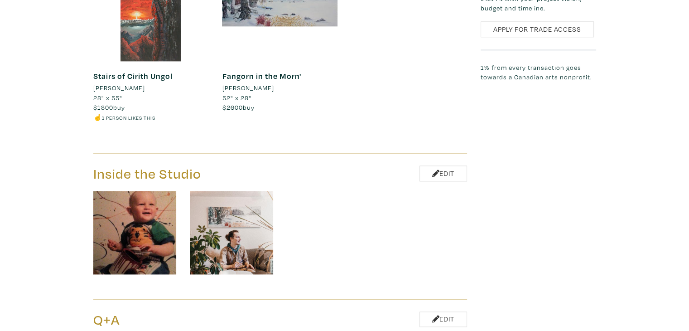
scroll to position [1133, 0]
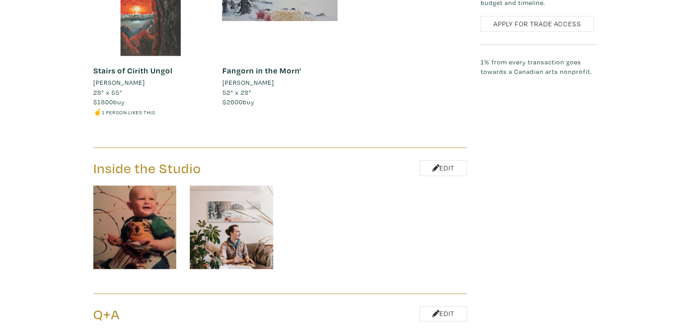
click at [118, 199] on img at bounding box center [134, 226] width 83 height 83
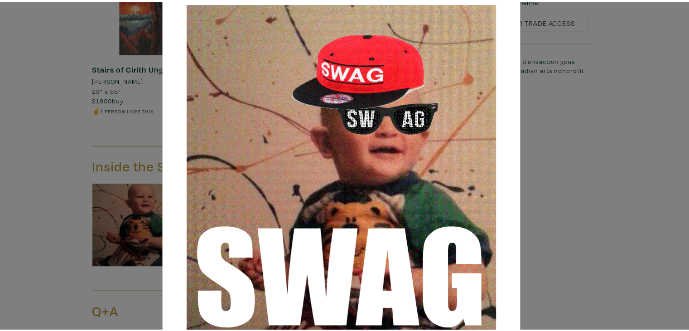
scroll to position [52, 0]
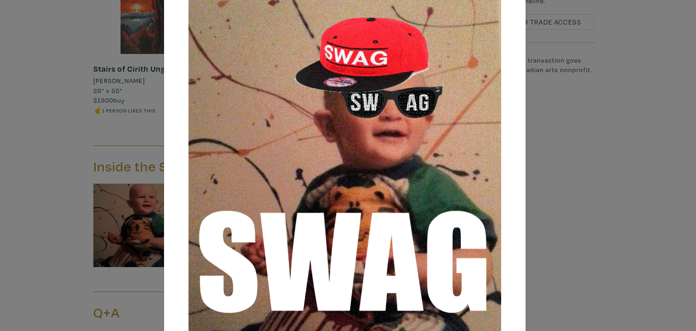
click at [625, 177] on div "× Save changes Close" at bounding box center [348, 165] width 696 height 331
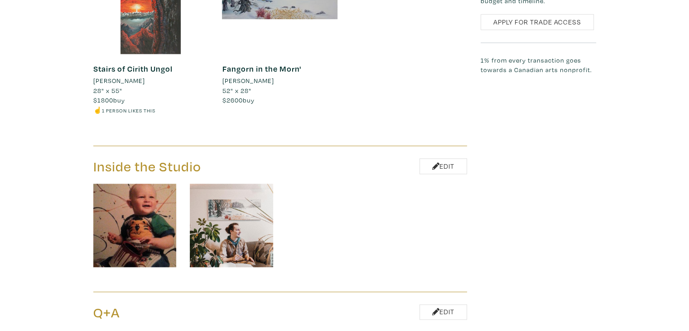
click at [150, 200] on img at bounding box center [134, 225] width 83 height 83
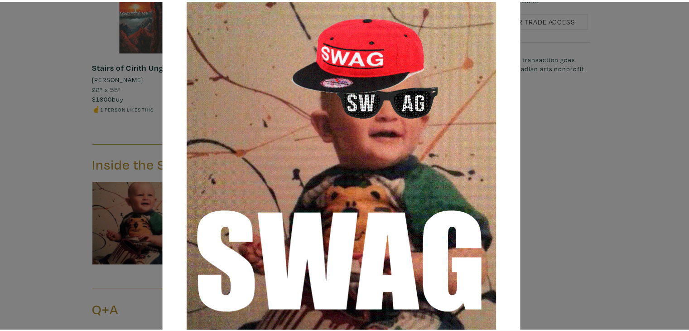
scroll to position [97, 0]
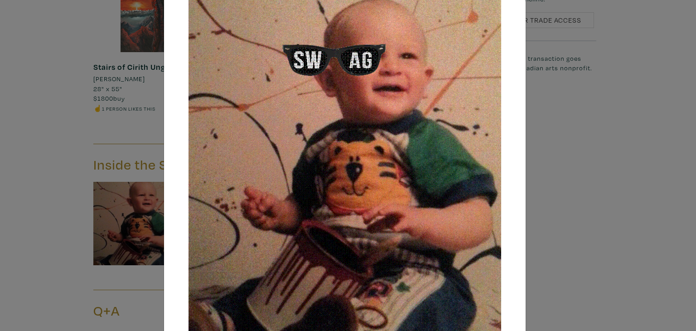
click at [34, 136] on div "× Save changes Close" at bounding box center [348, 165] width 696 height 331
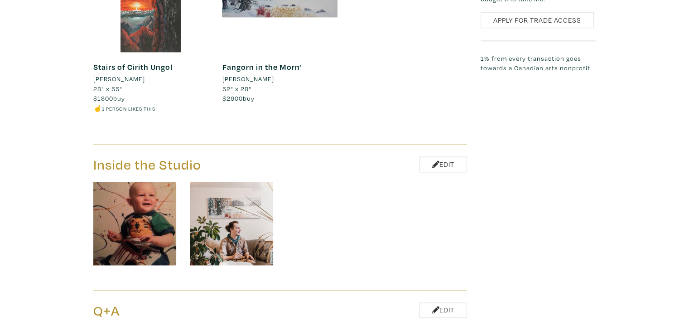
click at [210, 185] on img at bounding box center [231, 223] width 83 height 83
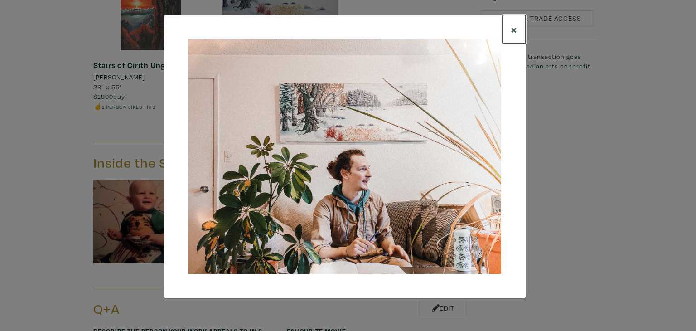
click at [515, 26] on span "×" at bounding box center [514, 29] width 7 height 16
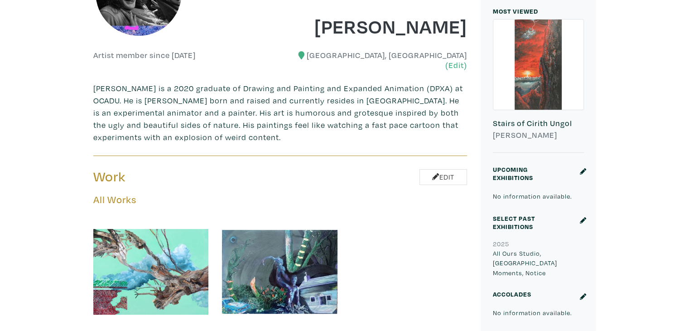
scroll to position [323, 0]
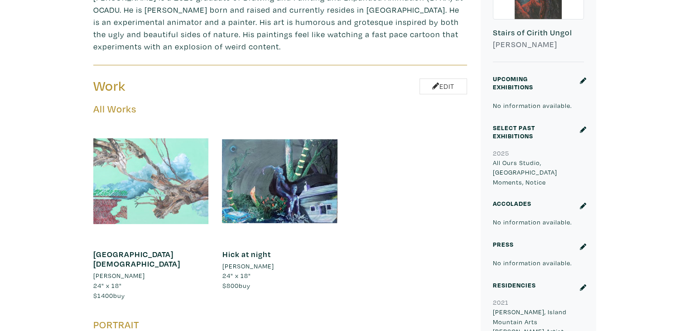
click at [97, 192] on div at bounding box center [151, 181] width 116 height 116
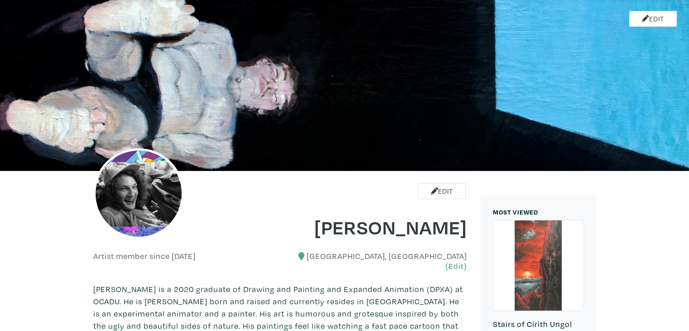
scroll to position [45, 0]
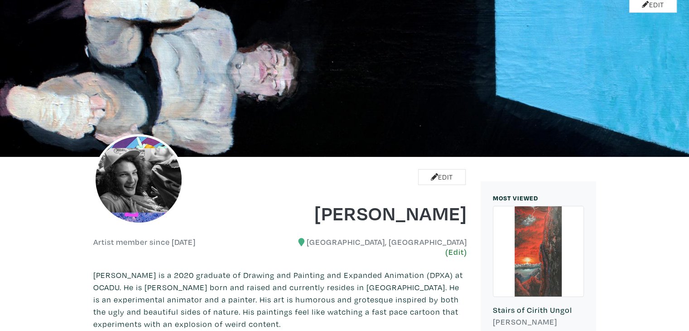
click at [451, 247] on link "(Edit)" at bounding box center [457, 252] width 22 height 10
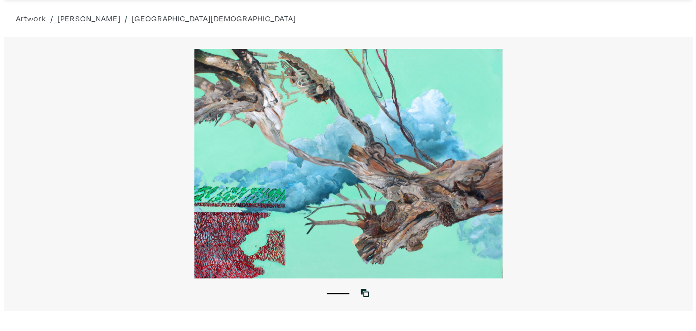
scroll to position [45, 0]
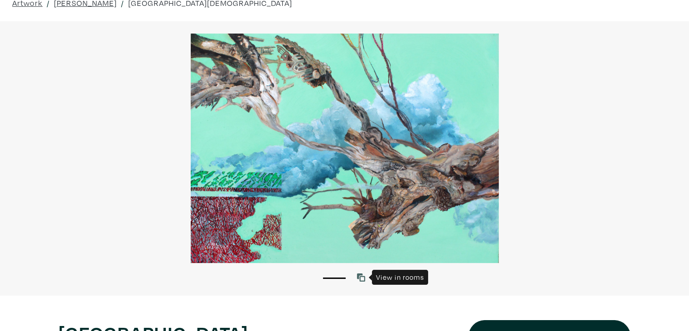
click at [362, 280] on icon at bounding box center [361, 277] width 8 height 8
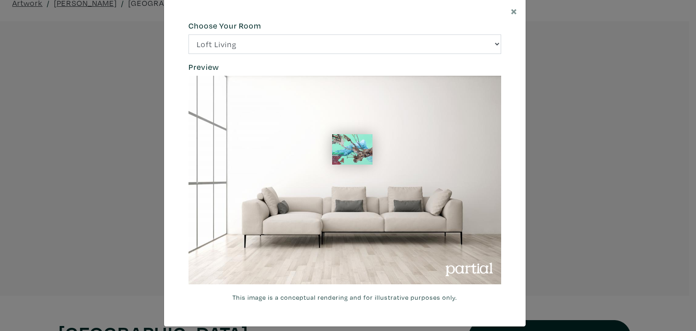
scroll to position [29, 0]
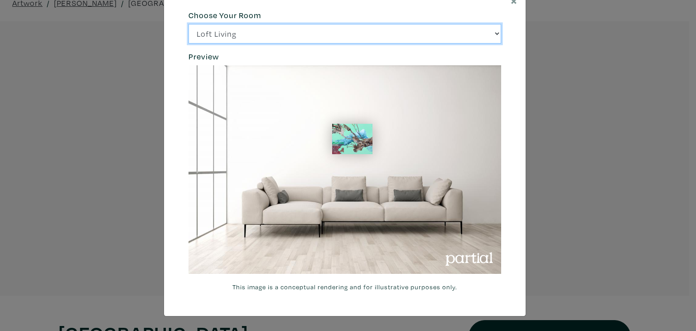
click at [334, 35] on select "Loft Living Bright Bedroom City Office Gallery Space Modern Lounge" at bounding box center [345, 33] width 313 height 19
click at [189, 24] on select "Loft Living Bright Bedroom City Office Gallery Space Modern Lounge" at bounding box center [345, 33] width 313 height 19
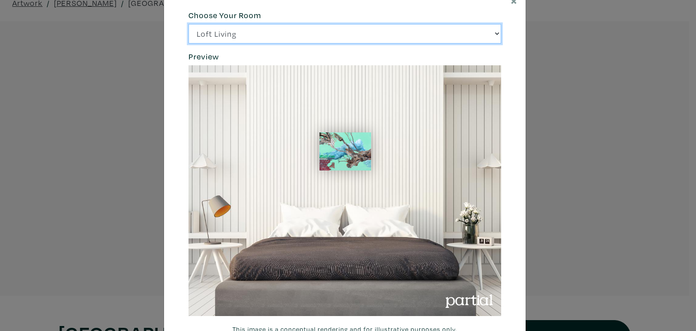
click at [372, 38] on select "Loft Living Bright Bedroom City Office Gallery Space Modern Lounge" at bounding box center [345, 33] width 313 height 19
click at [189, 24] on select "Loft Living Bright Bedroom City Office Gallery Space Modern Lounge" at bounding box center [345, 33] width 313 height 19
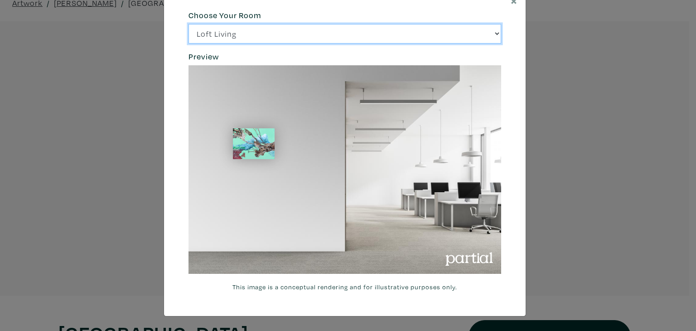
click at [352, 34] on select "Loft Living Bright Bedroom City Office Gallery Space Modern Lounge" at bounding box center [345, 33] width 313 height 19
click at [189, 24] on select "Loft Living Bright Bedroom City Office Gallery Space Modern Lounge" at bounding box center [345, 33] width 313 height 19
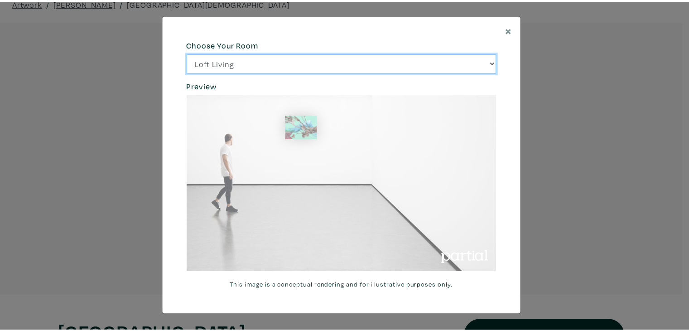
scroll to position [0, 0]
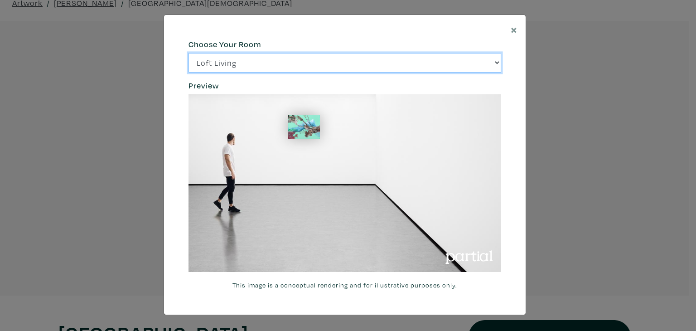
click at [316, 58] on select "Loft Living Bright Bedroom City Office Gallery Space Modern Lounge" at bounding box center [345, 62] width 313 height 19
select select "/thumb/phpThumb.php?src=https%3A%2F%[DOMAIN_NAME]%2Fprojects%2Frendering%2Fimag…"
click at [189, 53] on select "Loft Living Bright Bedroom City Office Gallery Space Modern Lounge" at bounding box center [345, 62] width 313 height 19
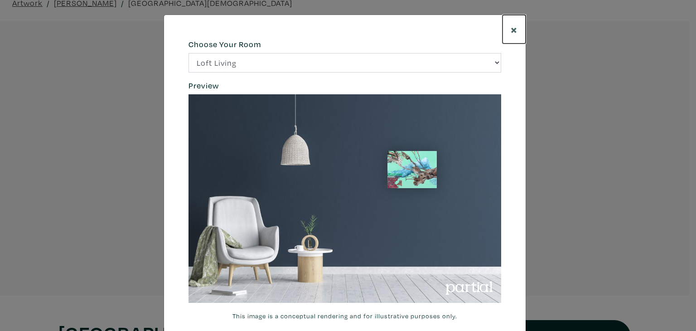
click at [511, 30] on span "×" at bounding box center [514, 29] width 7 height 16
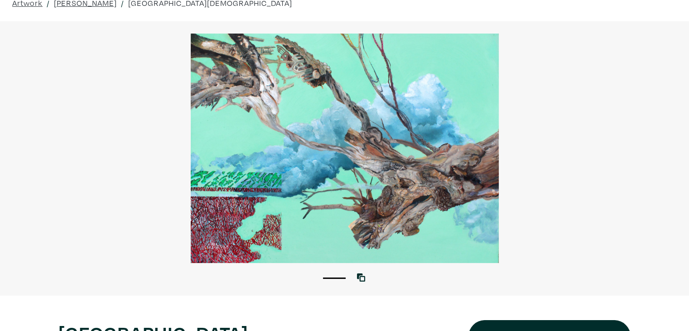
click at [332, 281] on li "1" at bounding box center [334, 277] width 23 height 9
drag, startPoint x: 320, startPoint y: 279, endPoint x: 312, endPoint y: 281, distance: 7.7
click at [312, 281] on div "1" at bounding box center [344, 273] width 689 height 20
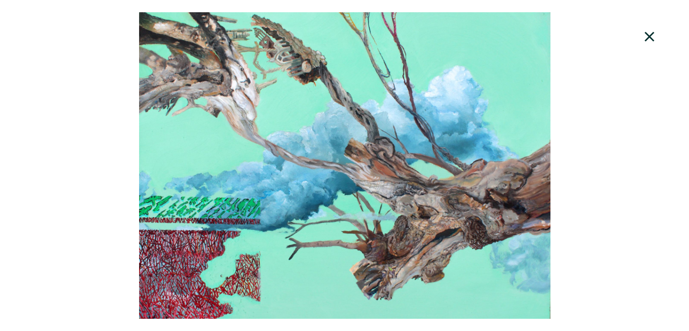
click at [642, 31] on icon at bounding box center [650, 36] width 31 height 24
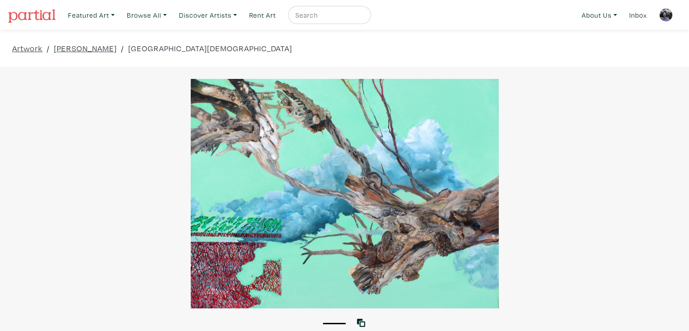
click at [24, 18] on img at bounding box center [32, 16] width 48 height 14
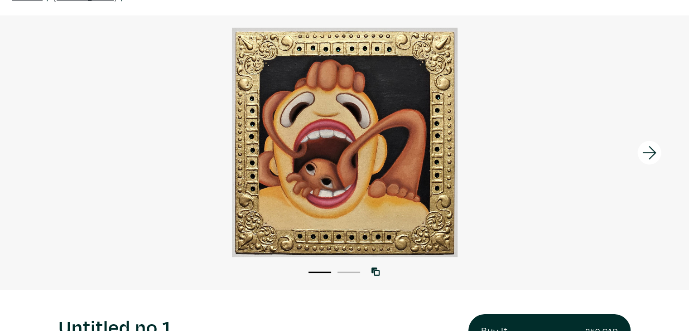
scroll to position [91, 0]
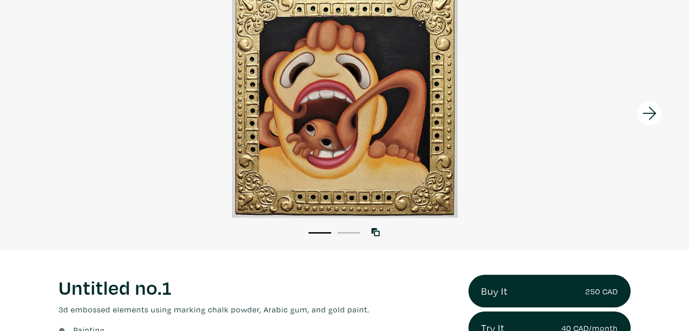
click at [653, 111] on icon at bounding box center [650, 113] width 31 height 24
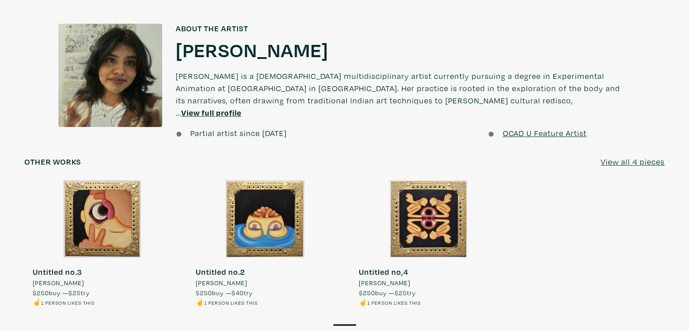
scroll to position [725, 0]
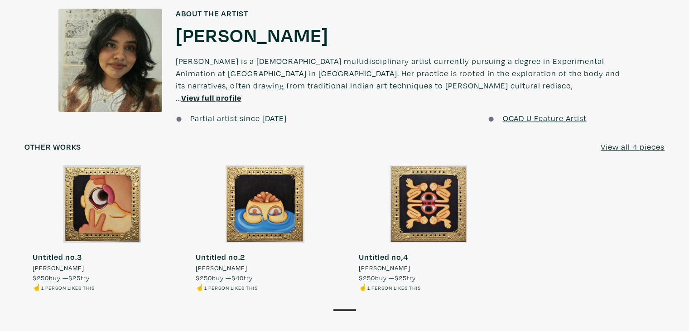
click at [446, 203] on div at bounding box center [428, 204] width 155 height 78
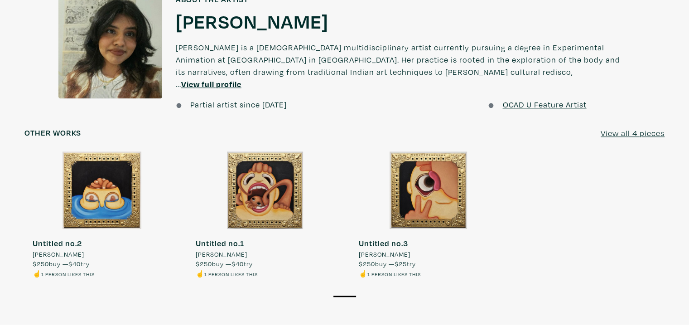
scroll to position [725, 0]
click at [102, 205] on div at bounding box center [101, 190] width 155 height 78
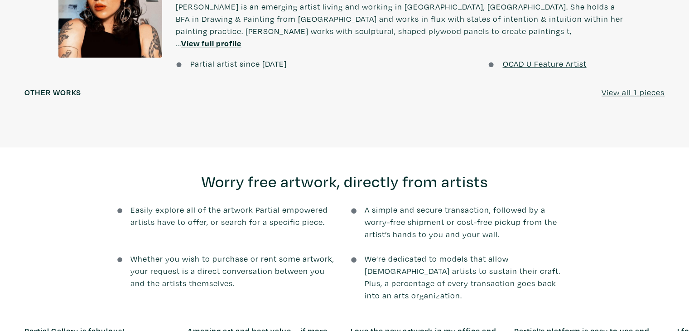
scroll to position [816, 0]
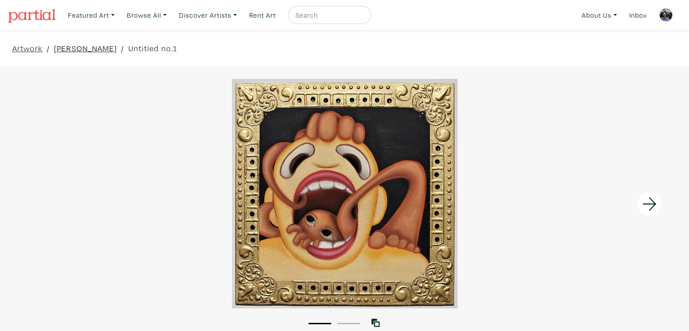
click at [70, 46] on link "[PERSON_NAME]" at bounding box center [85, 48] width 63 height 12
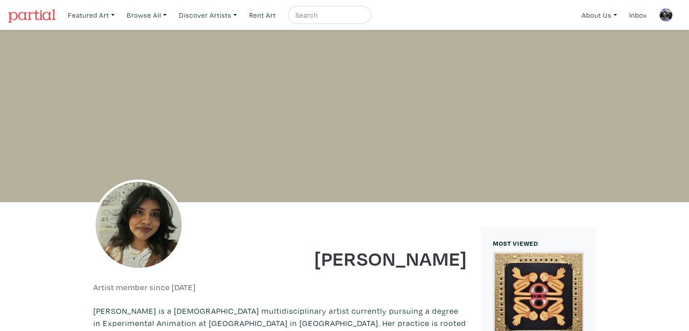
drag, startPoint x: 464, startPoint y: 263, endPoint x: 291, endPoint y: 265, distance: 173.1
click at [291, 265] on h1 "[PERSON_NAME]" at bounding box center [377, 258] width 180 height 24
copy h1 "[PERSON_NAME]"
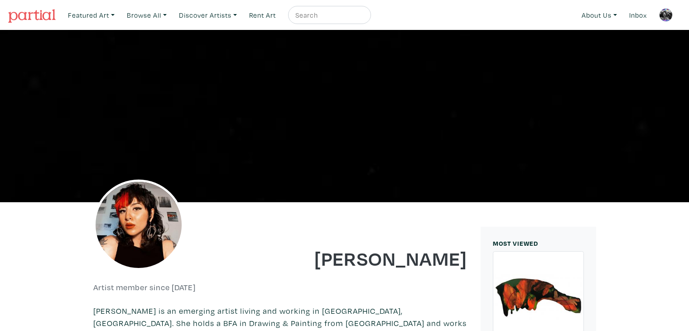
scroll to position [91, 0]
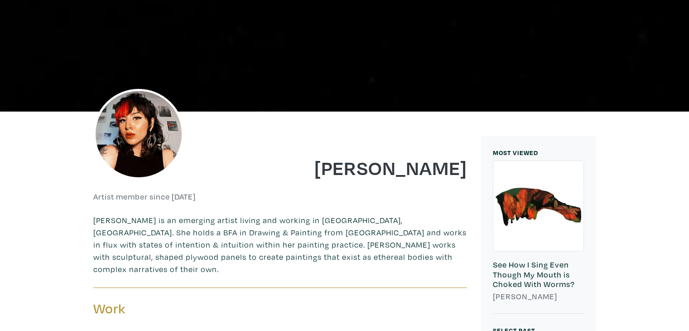
click at [107, 122] on img at bounding box center [138, 134] width 91 height 91
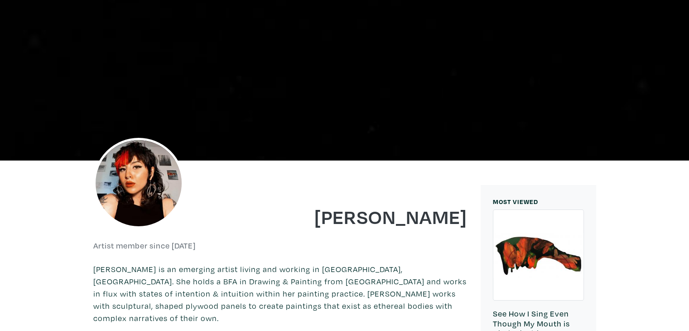
scroll to position [0, 0]
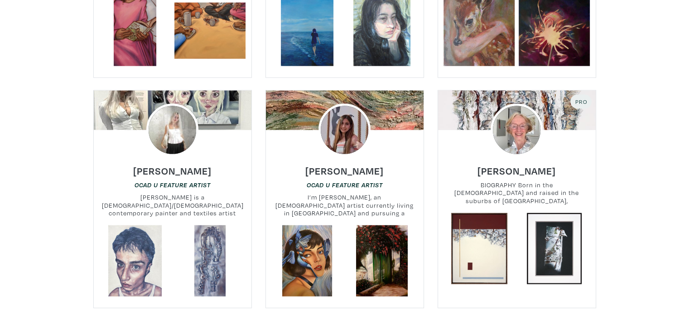
scroll to position [1994, 0]
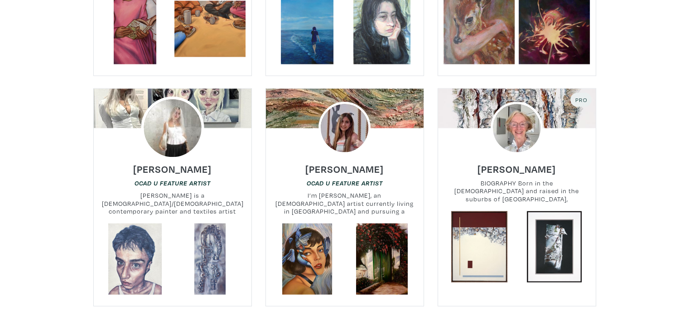
click at [170, 97] on img at bounding box center [172, 128] width 63 height 63
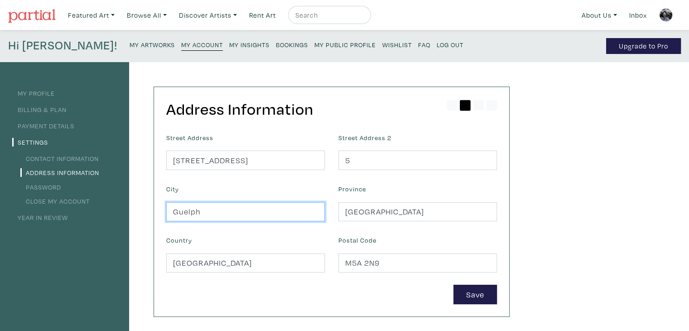
drag, startPoint x: 238, startPoint y: 209, endPoint x: 148, endPoint y: 213, distance: 90.8
click at [148, 213] on div "Address Information Street Address 81 Pembroke Street Street Address 2 5 City G…" at bounding box center [323, 308] width 388 height 492
type input "Toronto"
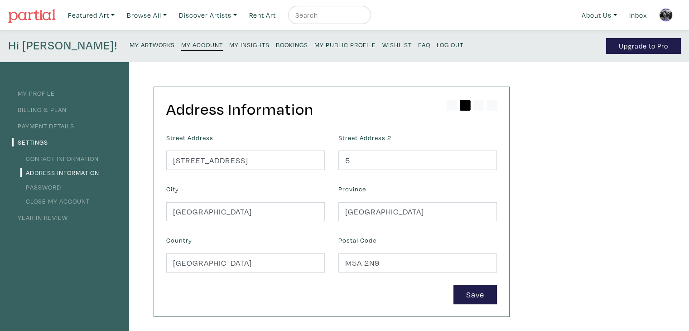
click at [366, 295] on div "Save" at bounding box center [332, 294] width 344 height 19
click at [470, 287] on button "Save" at bounding box center [476, 294] width 44 height 19
click at [315, 44] on small "My Public Profile" at bounding box center [346, 44] width 62 height 9
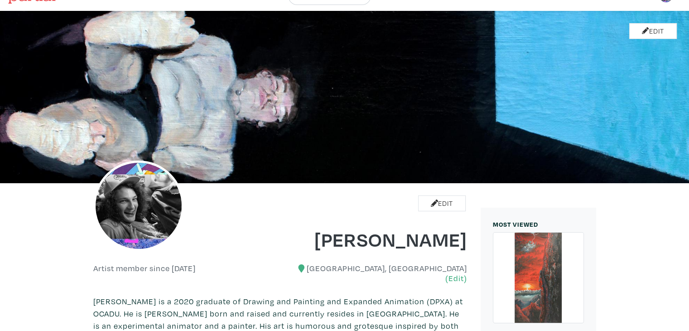
scroll to position [136, 0]
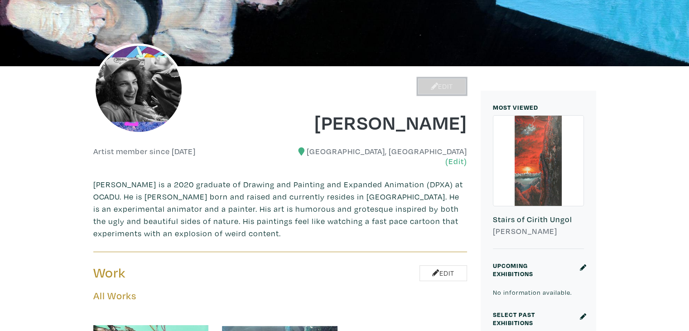
click at [439, 84] on link "Edit" at bounding box center [442, 86] width 48 height 16
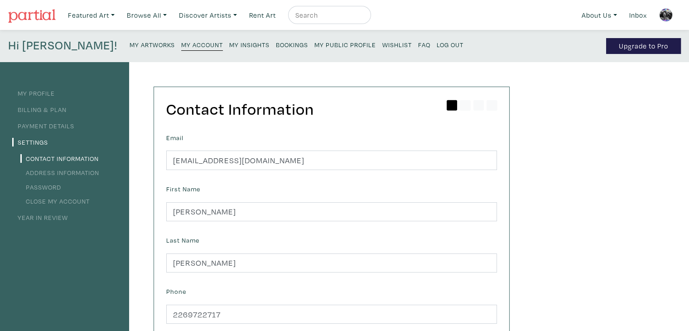
click at [130, 44] on small "My Artworks" at bounding box center [152, 44] width 45 height 9
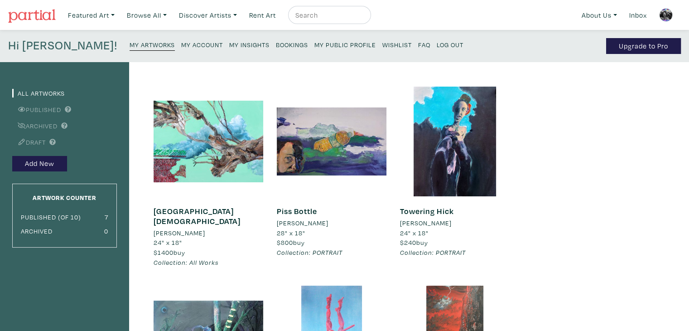
click at [181, 44] on small "My Account" at bounding box center [202, 44] width 42 height 9
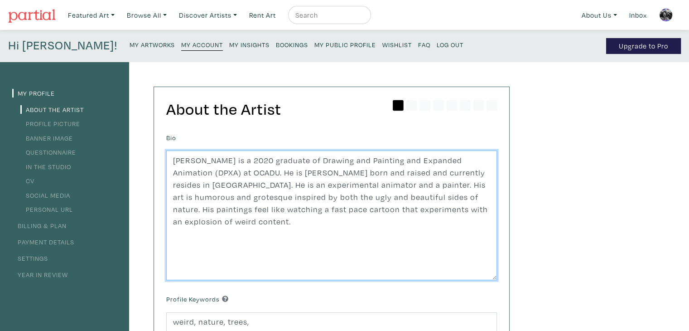
drag, startPoint x: 487, startPoint y: 210, endPoint x: 383, endPoint y: 196, distance: 104.7
click at [383, 196] on textarea "Eric Daniels is a 2020 graduate of Drawing and Painting and Expanded Animation …" at bounding box center [331, 215] width 331 height 130
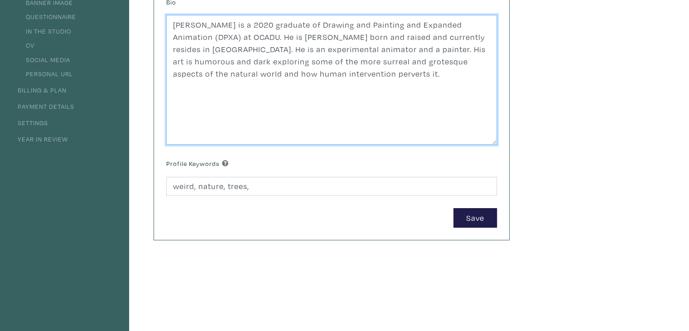
scroll to position [137, 0]
type textarea "[PERSON_NAME] is a 2020 graduate of Drawing and Painting and Expanded Animation…"
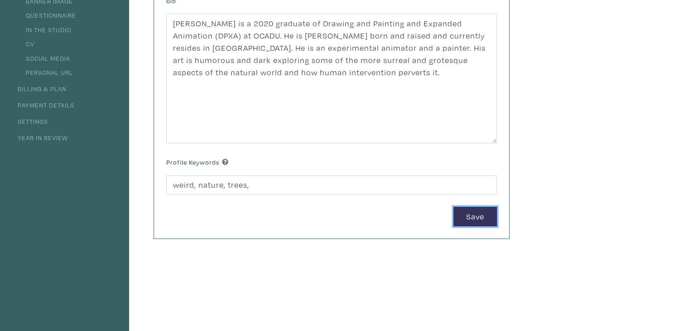
click at [461, 217] on button "Save" at bounding box center [476, 216] width 44 height 19
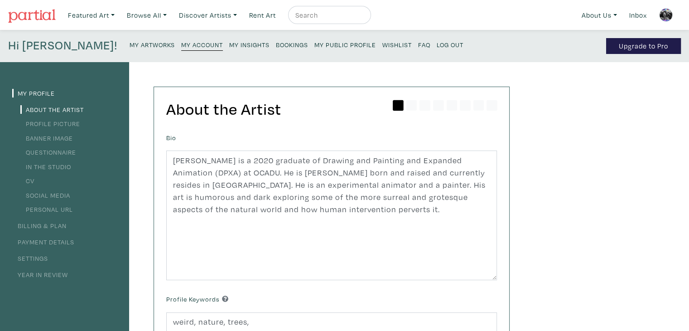
click at [315, 41] on small "My Public Profile" at bounding box center [346, 44] width 62 height 9
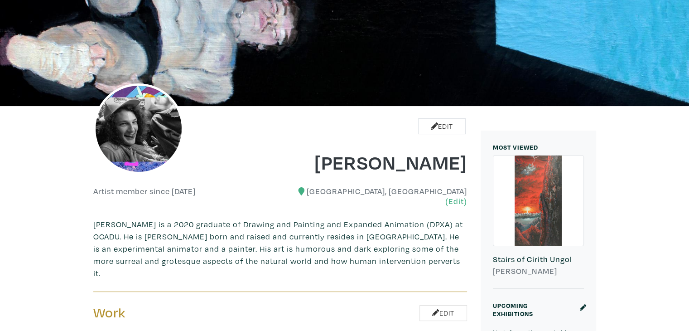
scroll to position [96, 0]
click at [159, 139] on img at bounding box center [138, 128] width 91 height 91
click at [150, 171] on link "Edit" at bounding box center [138, 167] width 91 height 16
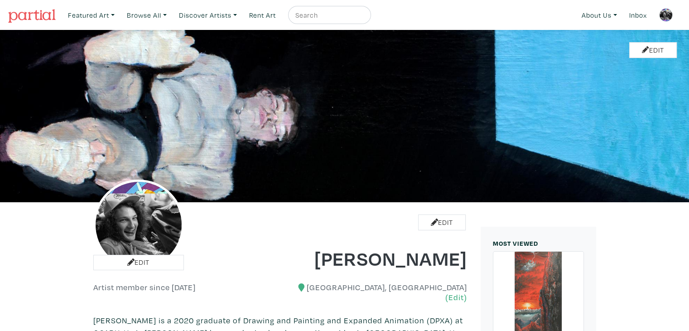
click at [150, 190] on img at bounding box center [138, 224] width 91 height 91
